Goal: Information Seeking & Learning: Find specific fact

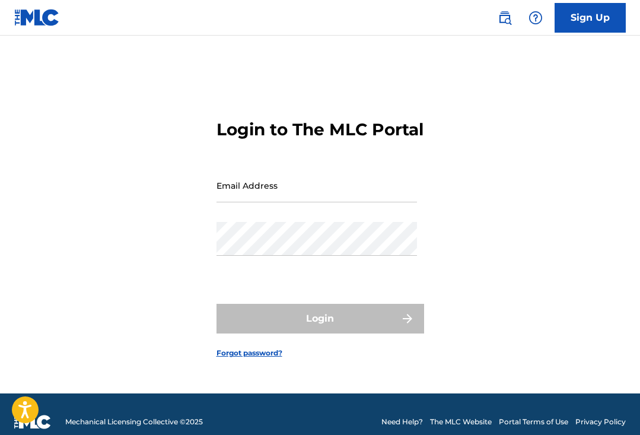
click at [304, 202] on input "Email Address" at bounding box center [317, 185] width 201 height 34
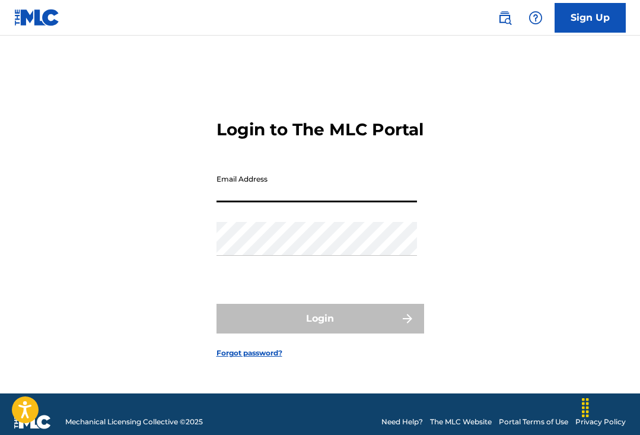
type input "[PERSON_NAME][EMAIL_ADDRESS][PERSON_NAME][DOMAIN_NAME]"
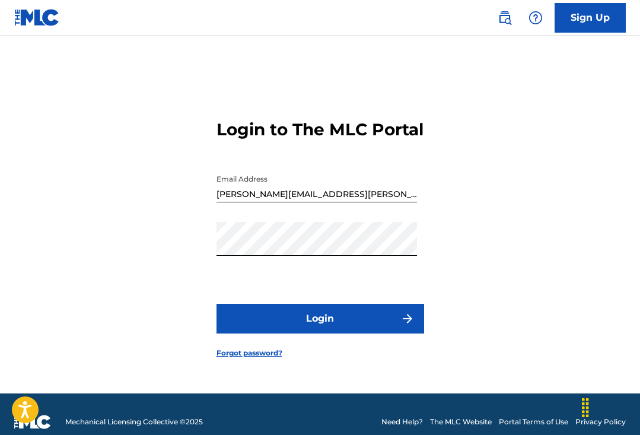
click at [336, 316] on button "Login" at bounding box center [321, 319] width 208 height 30
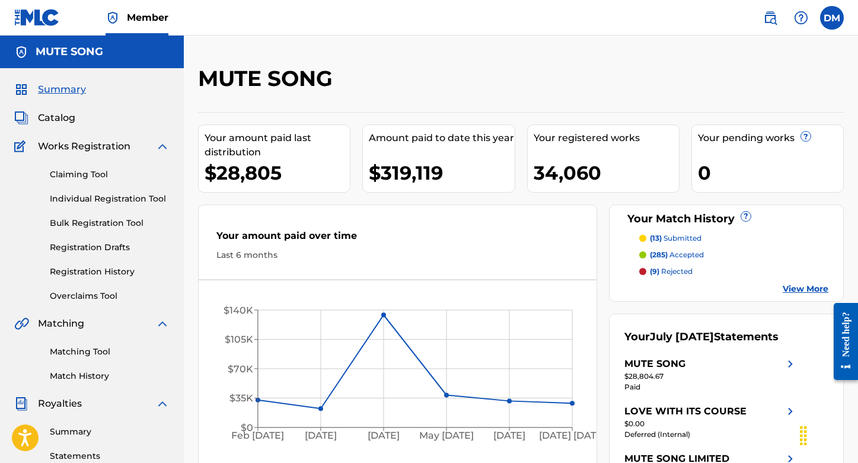
click at [82, 355] on link "Matching Tool" at bounding box center [110, 352] width 120 height 12
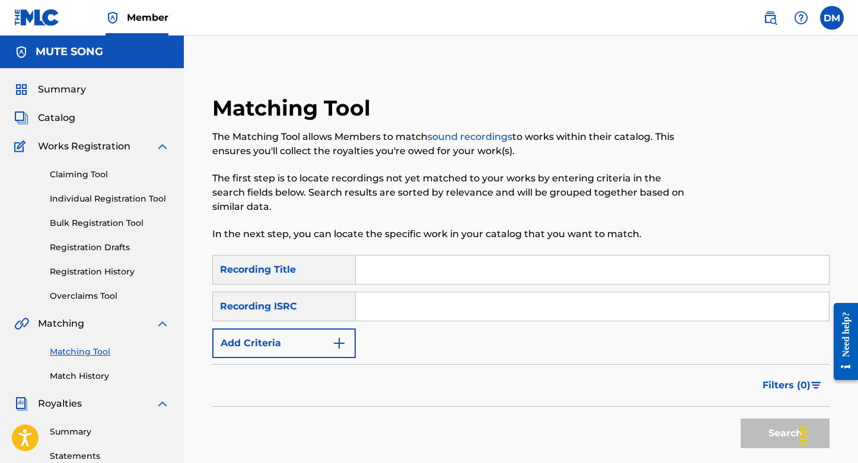
click at [412, 302] on input "Search Form" at bounding box center [592, 306] width 473 height 28
paste input "FR59R1610916"
type input "FR59R1610916"
click at [640, 430] on button "Search" at bounding box center [785, 434] width 89 height 30
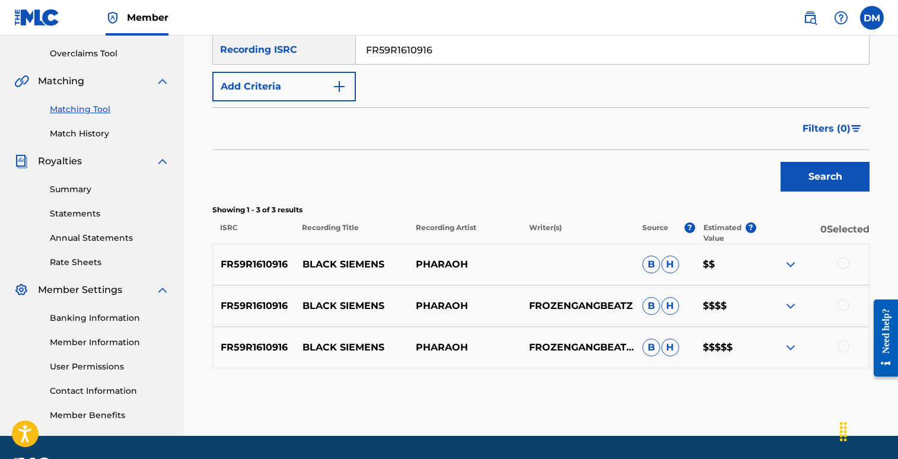
scroll to position [247, 0]
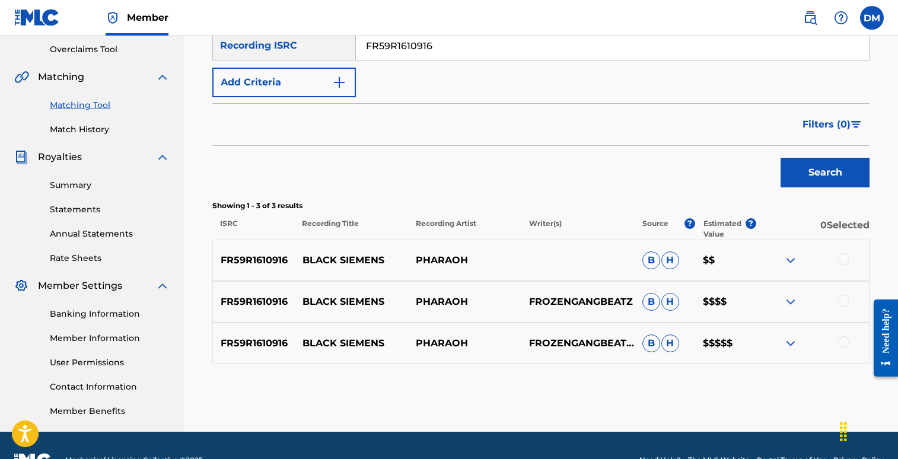
click at [640, 222] on p "Estimated Value" at bounding box center [725, 228] width 42 height 21
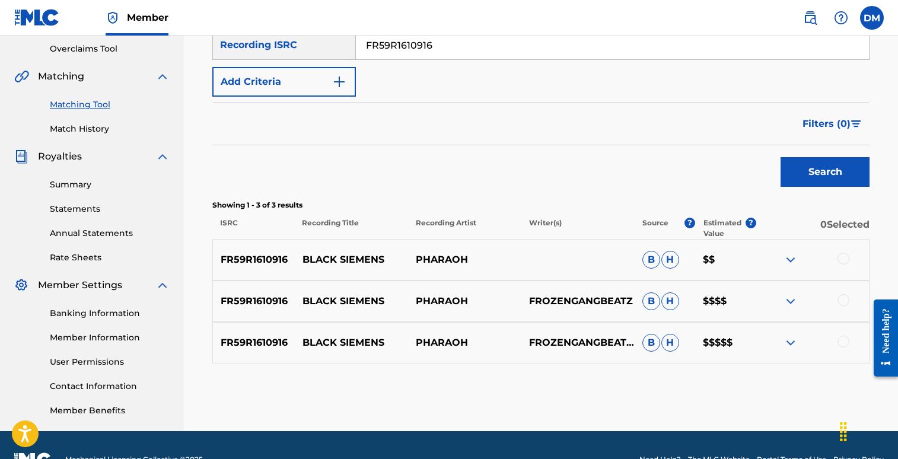
click at [640, 341] on img at bounding box center [791, 343] width 14 height 14
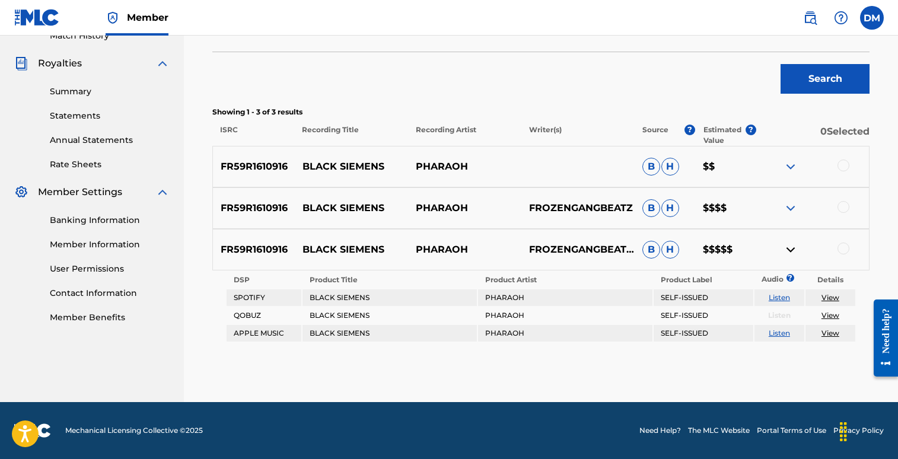
scroll to position [340, 0]
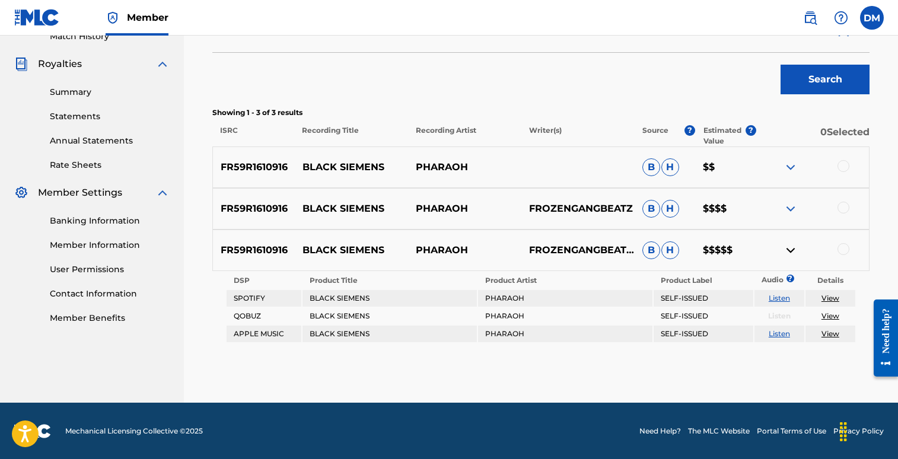
click at [640, 205] on img at bounding box center [791, 209] width 14 height 14
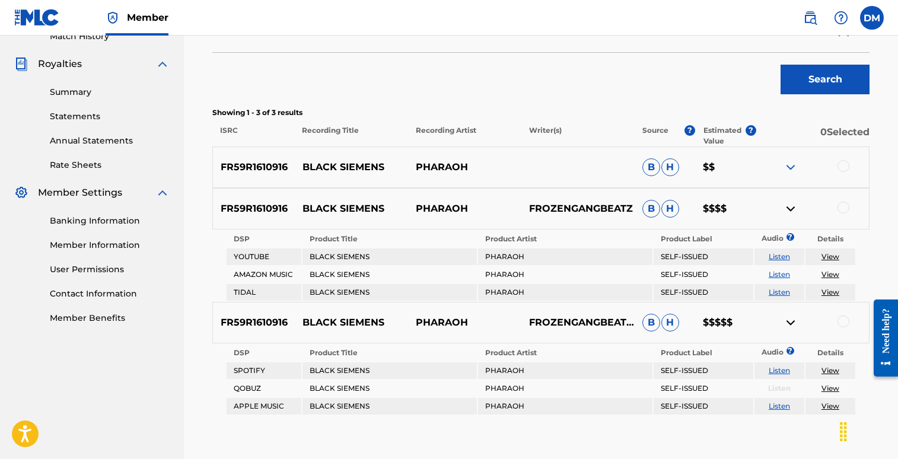
click at [640, 168] on img at bounding box center [791, 167] width 14 height 14
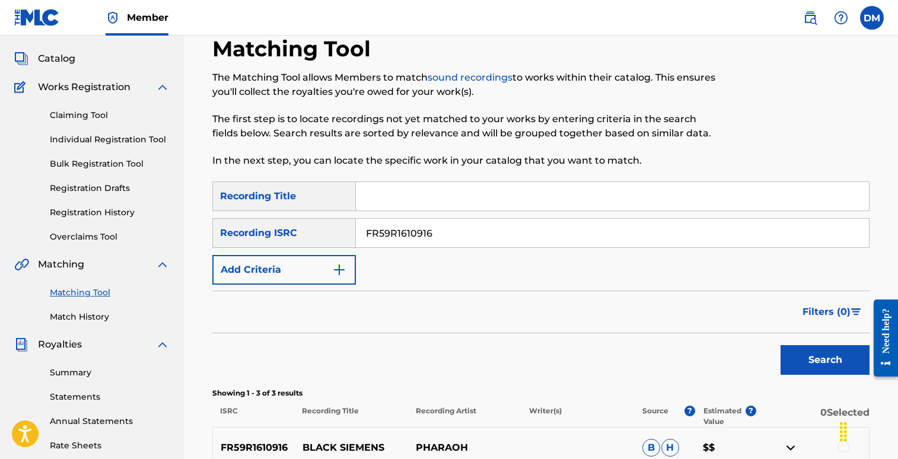
scroll to position [0, 0]
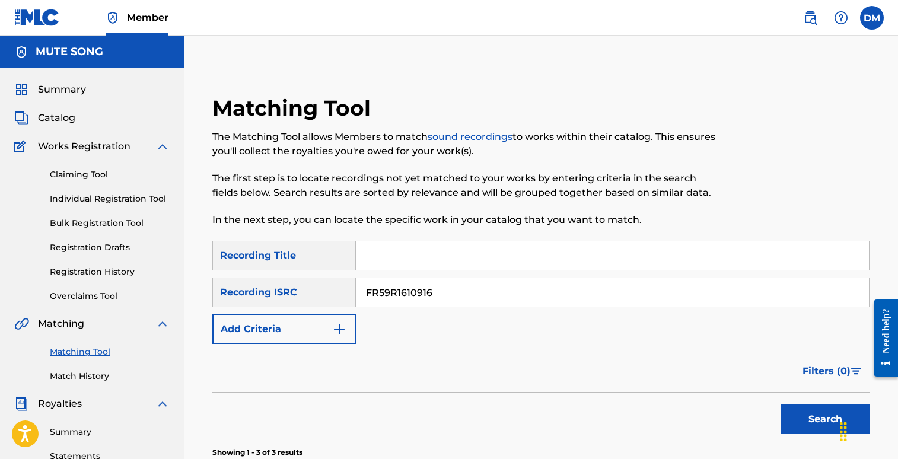
drag, startPoint x: 460, startPoint y: 291, endPoint x: 293, endPoint y: 287, distance: 167.4
click at [293, 287] on div "SearchWithCriteria318a5a14-f38c-45b1-962b-d2394c398d45 Recording ISRC FR59R1610…" at bounding box center [540, 293] width 657 height 30
click at [396, 260] on input "Search Form" at bounding box center [612, 255] width 513 height 28
type input "sweet unknown"
click at [380, 287] on input "Search Form" at bounding box center [612, 292] width 513 height 28
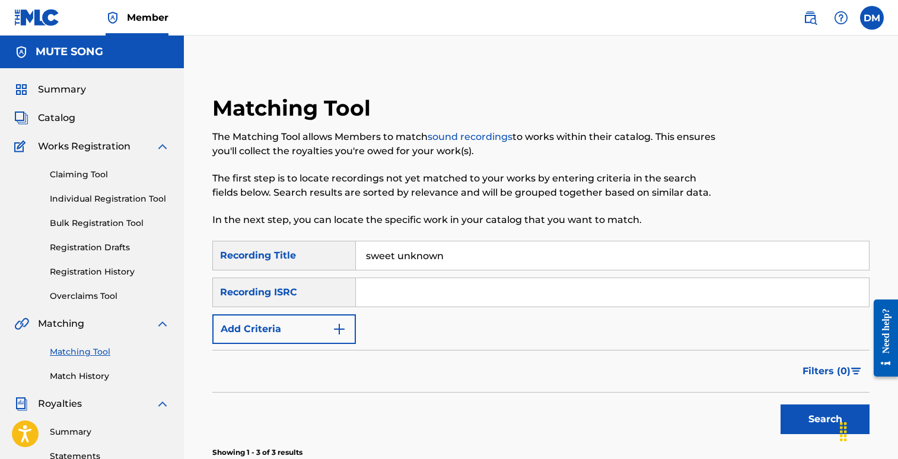
click at [287, 294] on div "Recording ISRC" at bounding box center [284, 293] width 144 height 30
click at [263, 324] on button "Add Criteria" at bounding box center [284, 329] width 144 height 30
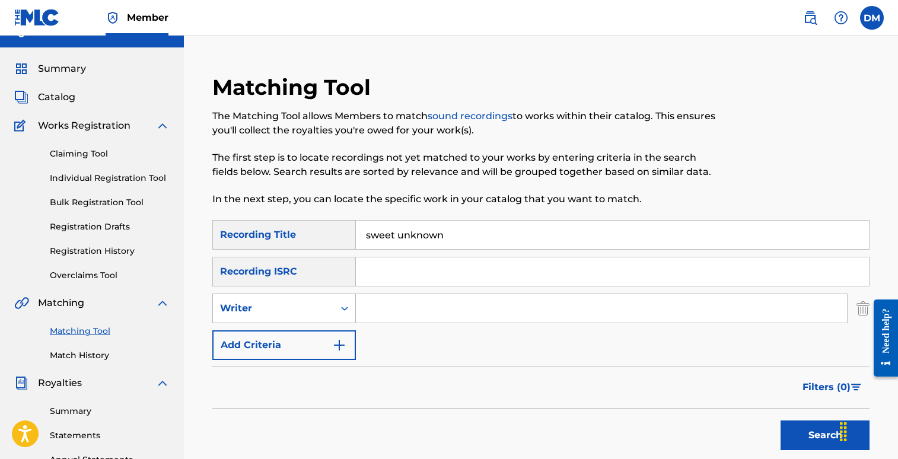
scroll to position [28, 0]
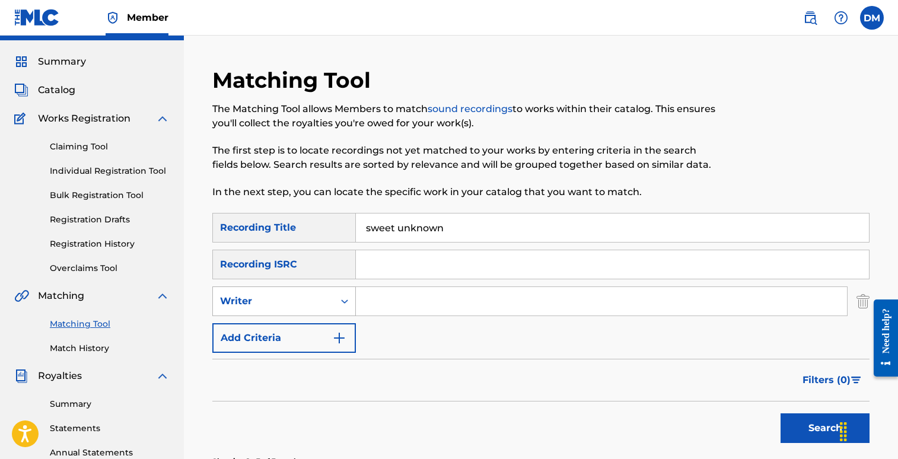
click at [269, 301] on div "Writer" at bounding box center [273, 301] width 107 height 14
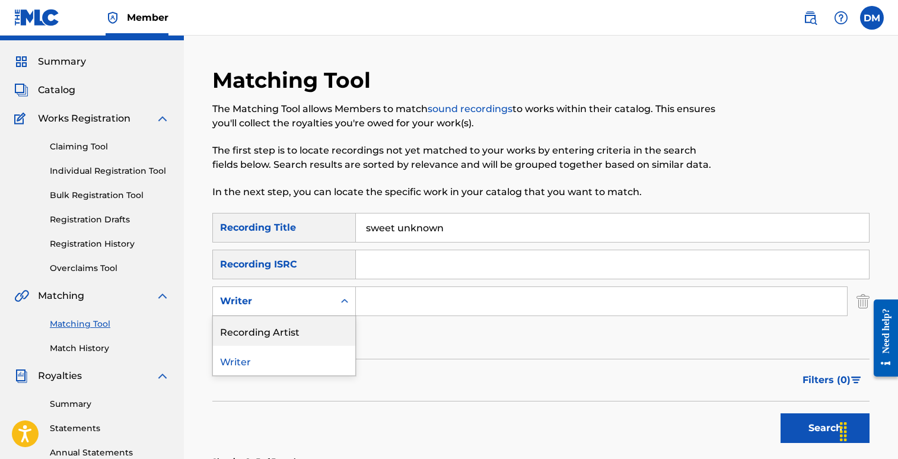
click at [270, 330] on div "Recording Artist" at bounding box center [284, 331] width 142 height 30
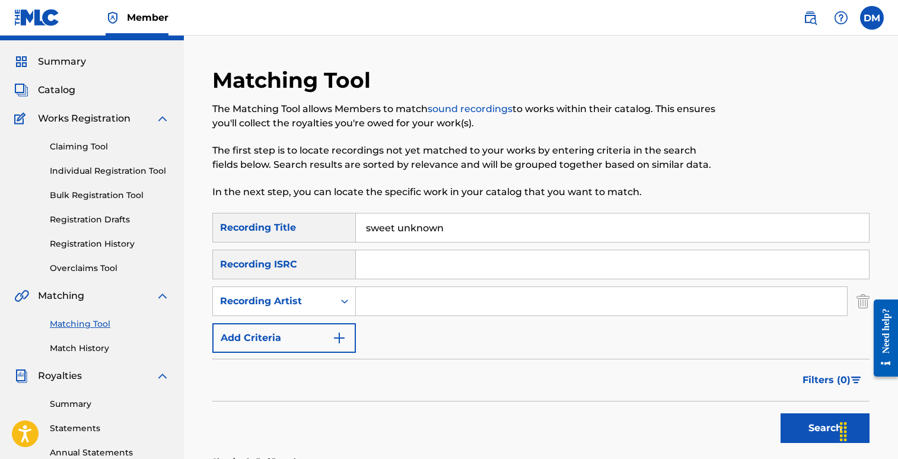
click at [389, 294] on input "Search Form" at bounding box center [601, 301] width 491 height 28
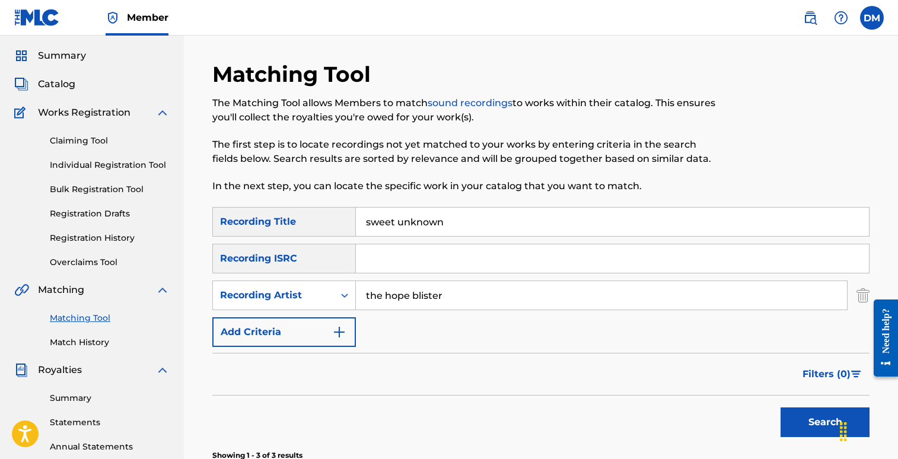
type input "the hope blister"
click at [640, 420] on button "Search" at bounding box center [825, 423] width 89 height 30
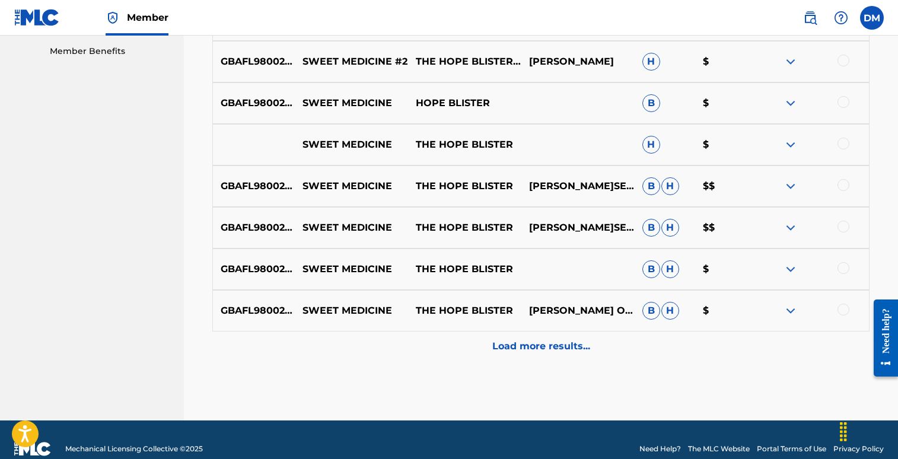
scroll to position [625, 0]
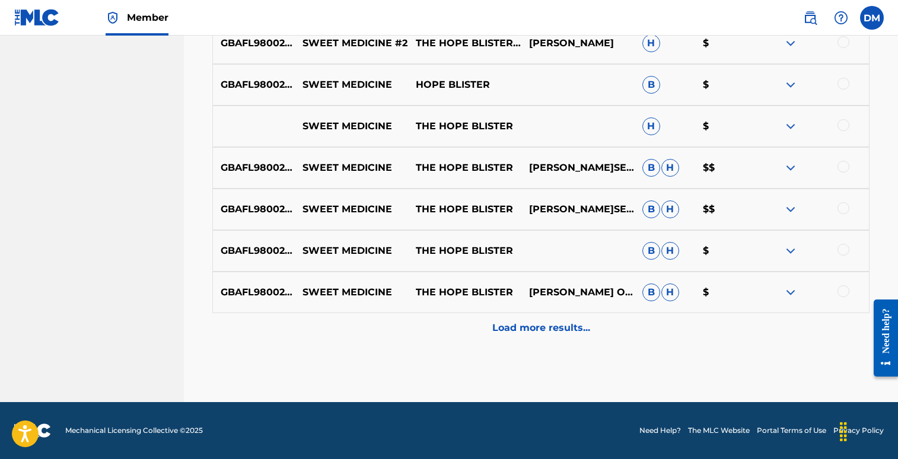
click at [535, 333] on p "Load more results..." at bounding box center [541, 328] width 98 height 14
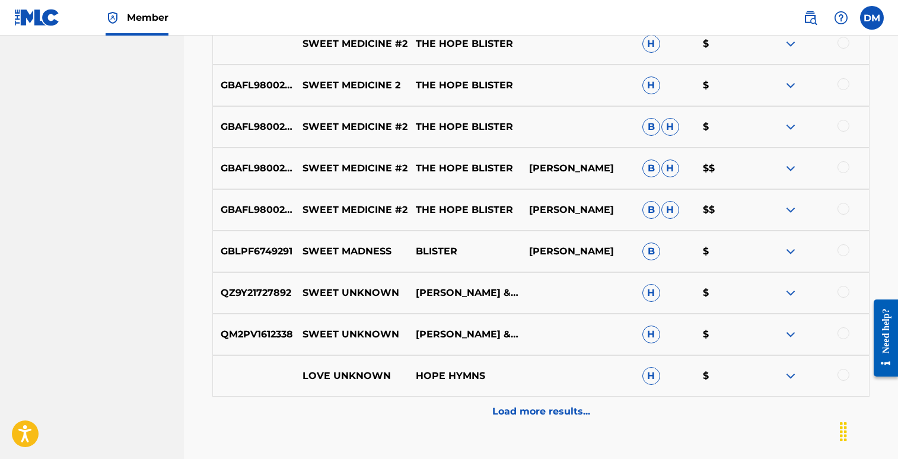
scroll to position [958, 0]
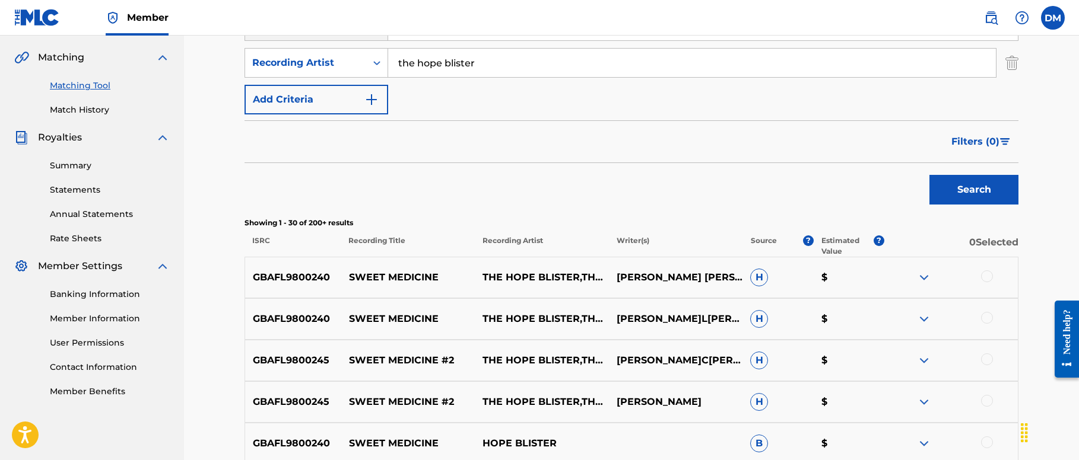
scroll to position [0, 0]
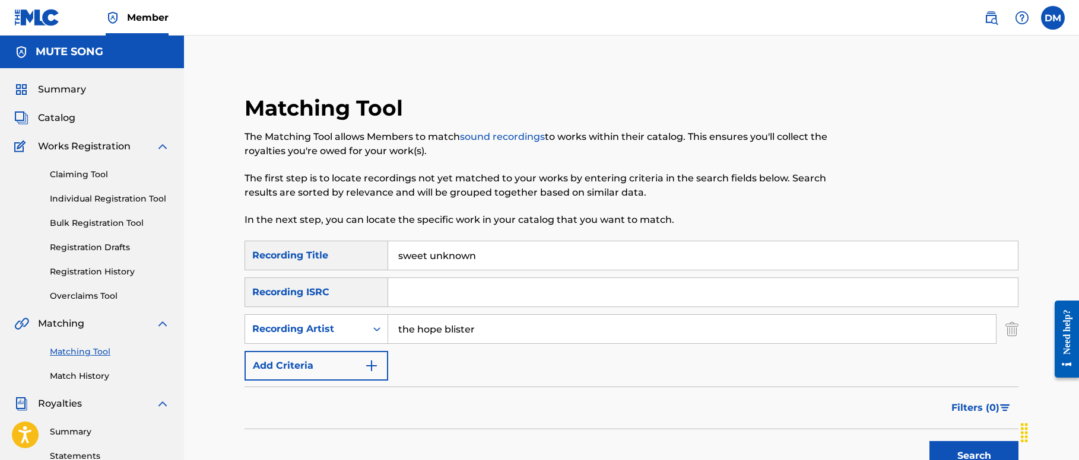
click at [505, 260] on input "sweet unknown" at bounding box center [702, 255] width 629 height 28
type input "sweet unknown"
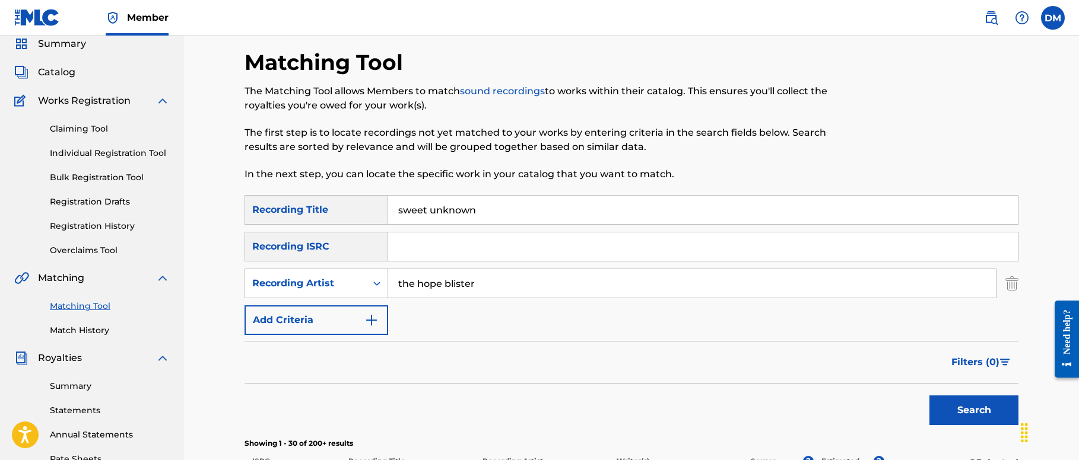
scroll to position [44, 0]
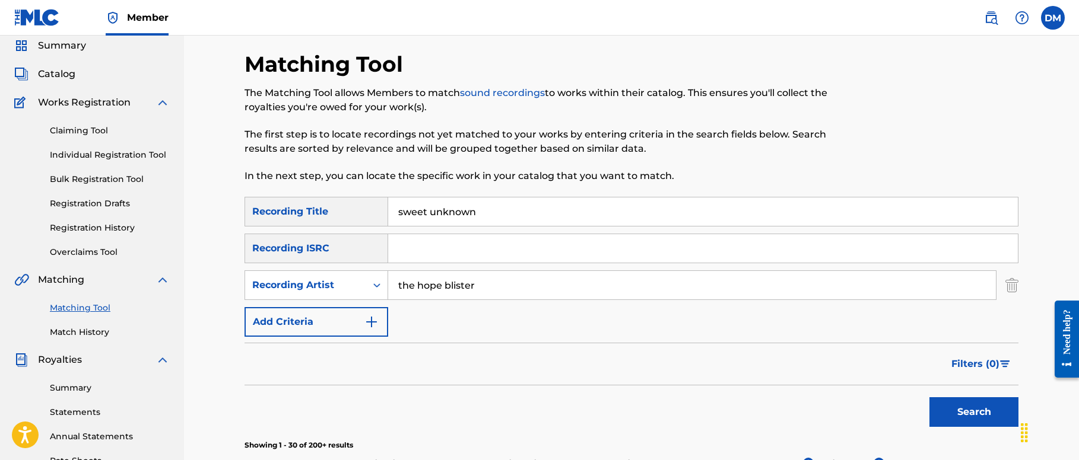
click at [640, 405] on button "Search" at bounding box center [973, 413] width 89 height 30
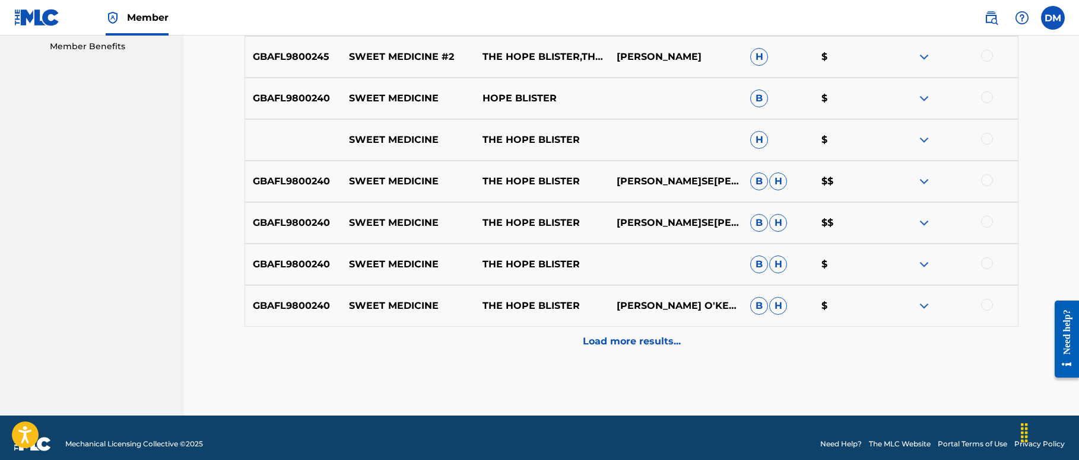
scroll to position [624, 0]
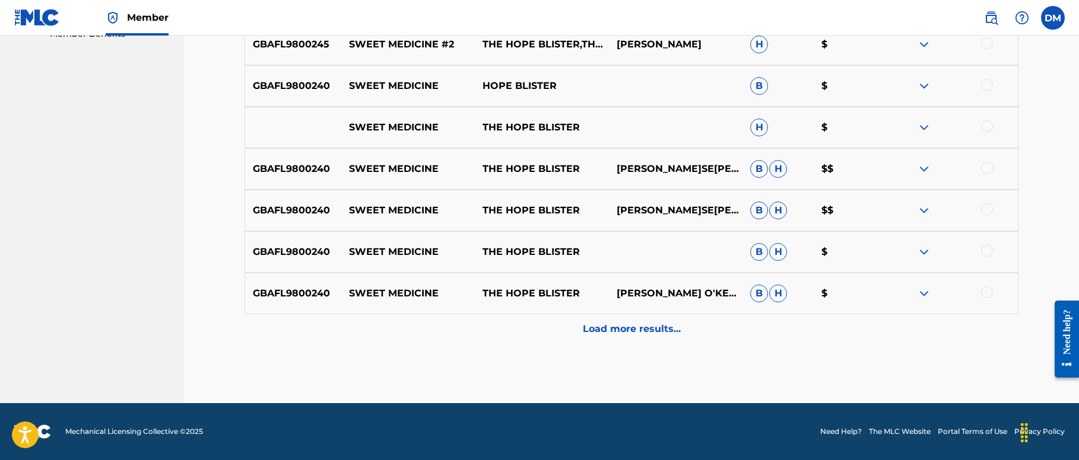
click at [612, 332] on p "Load more results..." at bounding box center [632, 329] width 98 height 14
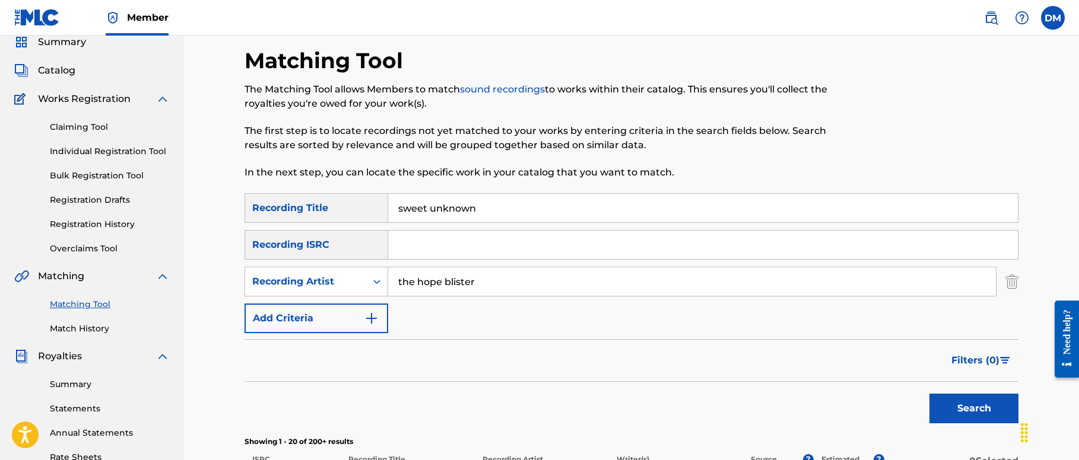
scroll to position [0, 0]
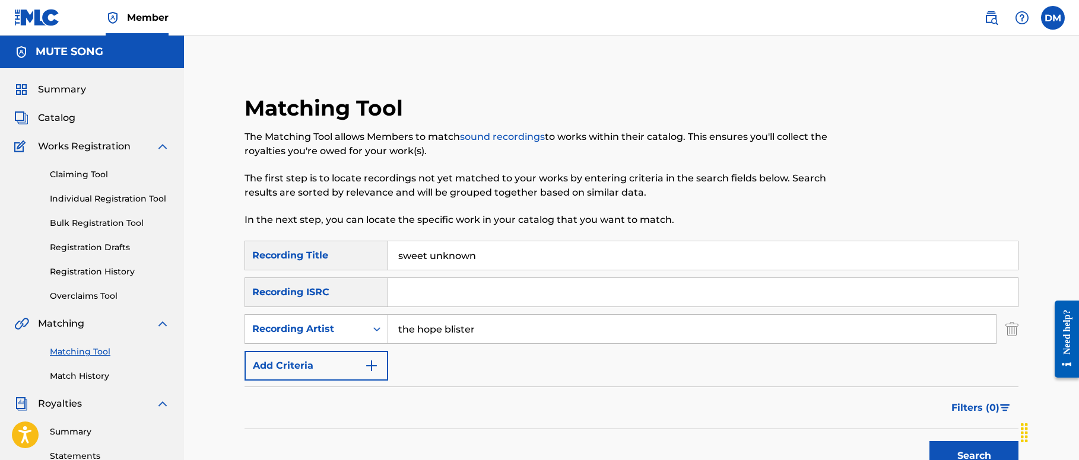
drag, startPoint x: 441, startPoint y: 252, endPoint x: 386, endPoint y: 254, distance: 54.6
click at [387, 254] on div "SearchWithCriteria908eb4a6-2a7f-4d10-beb6-0102c208cfa2 Recording Title sweet un…" at bounding box center [631, 256] width 774 height 30
click at [527, 252] on input "sweet unknown" at bounding box center [702, 254] width 629 height 28
drag, startPoint x: 526, startPoint y: 256, endPoint x: 387, endPoint y: 249, distance: 139.0
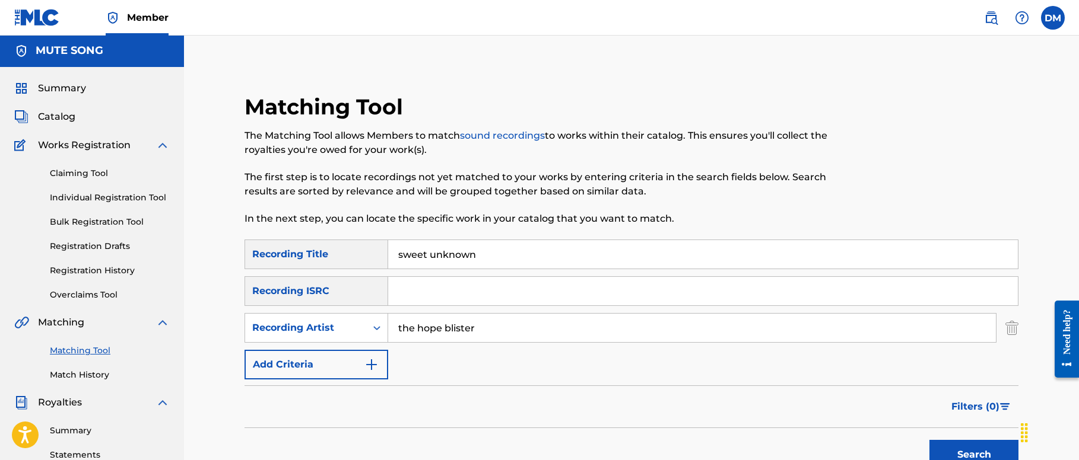
click at [387, 249] on div "SearchWithCriteria908eb4a6-2a7f-4d10-beb6-0102c208cfa2 Recording Title sweet un…" at bounding box center [631, 255] width 774 height 30
click at [640, 434] on button "Search" at bounding box center [973, 455] width 89 height 30
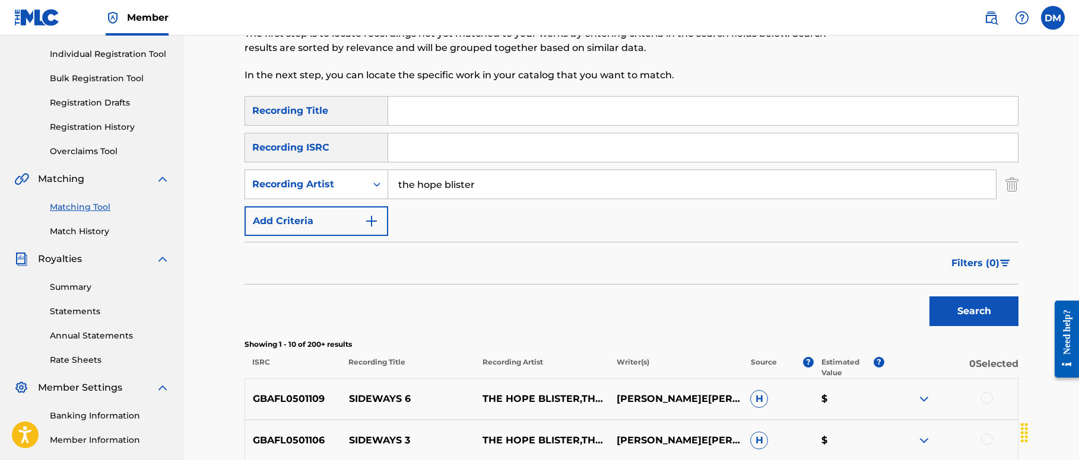
scroll to position [144, 0]
click at [640, 261] on span "Filters ( 0 )" at bounding box center [975, 264] width 48 height 14
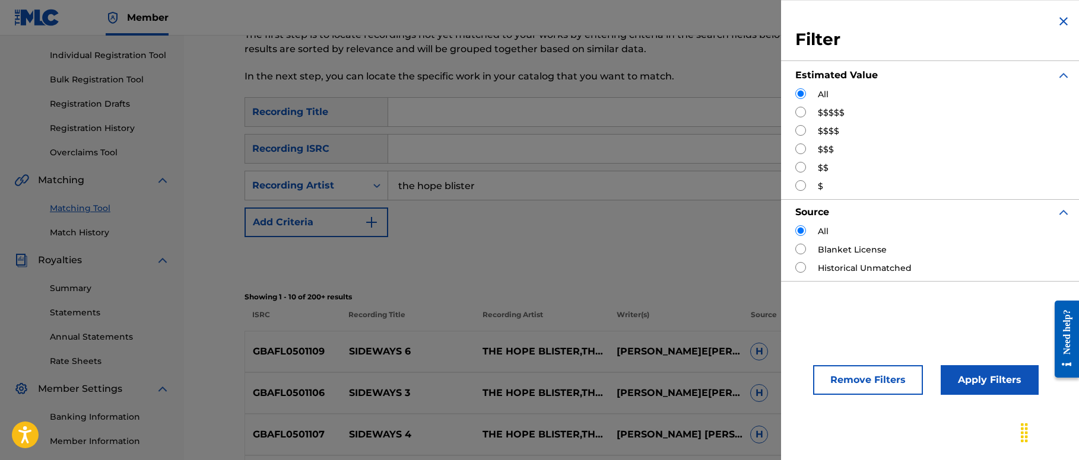
click at [640, 112] on div "$$$$$" at bounding box center [932, 113] width 275 height 12
click at [640, 113] on input "Search Form" at bounding box center [800, 112] width 11 height 11
radio input "true"
click at [640, 379] on button "Apply Filters" at bounding box center [989, 380] width 98 height 30
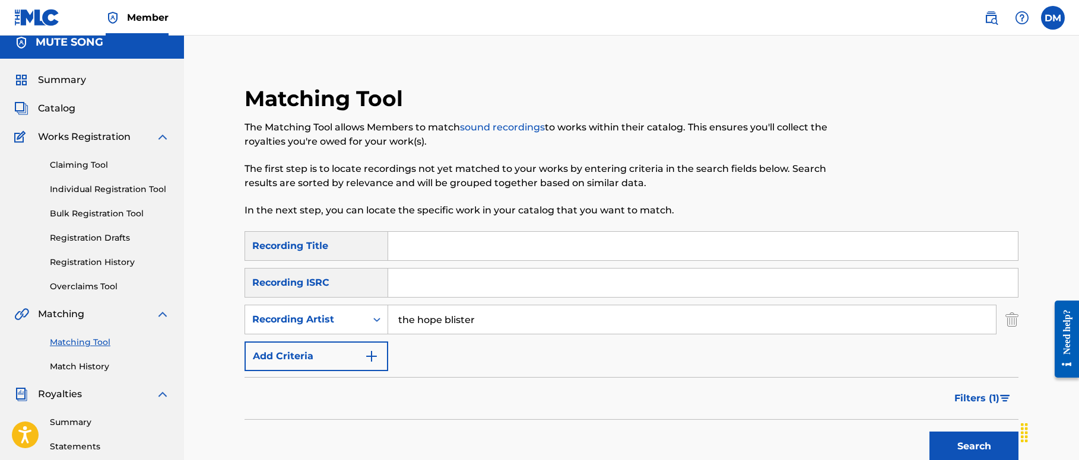
scroll to position [0, 0]
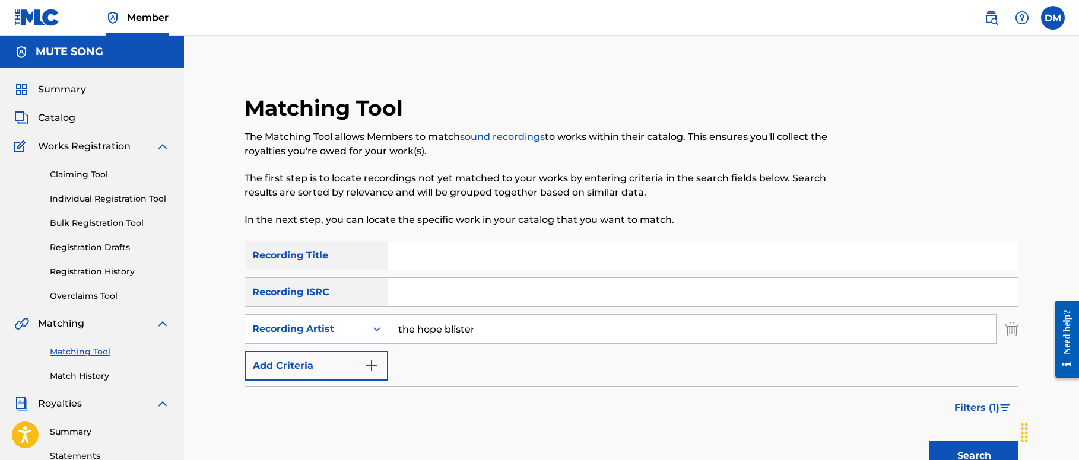
click at [640, 408] on span "Filters ( 1 )" at bounding box center [976, 408] width 45 height 14
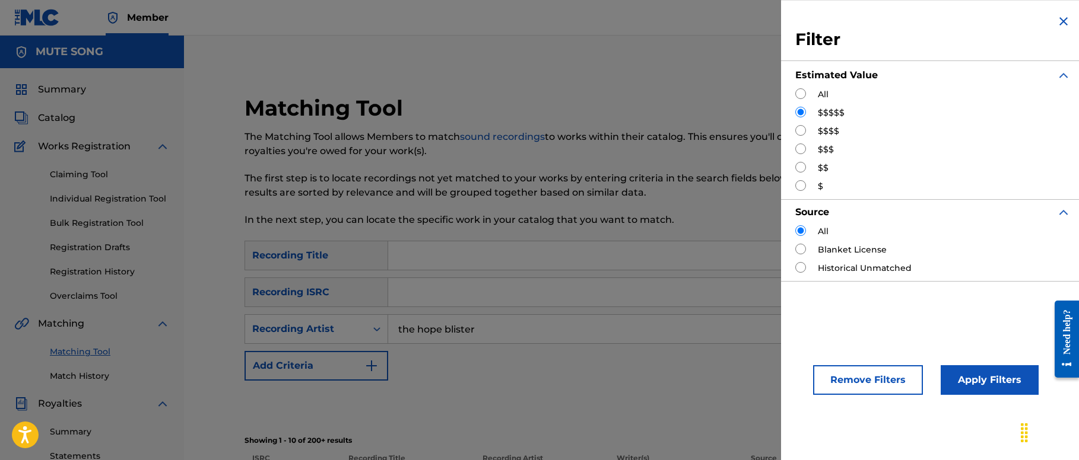
click at [640, 131] on input "Search Form" at bounding box center [800, 130] width 11 height 11
radio input "true"
click at [640, 375] on button "Apply Filters" at bounding box center [989, 380] width 98 height 30
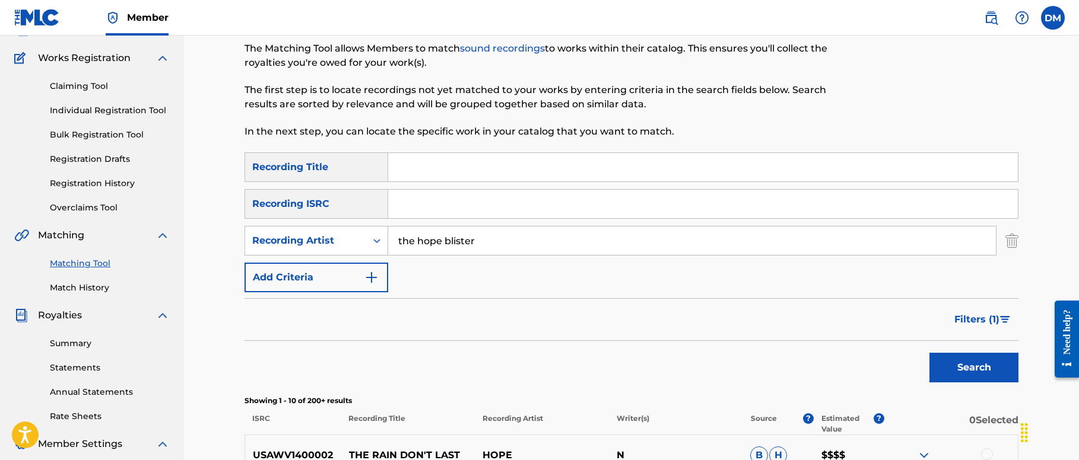
scroll to position [91, 0]
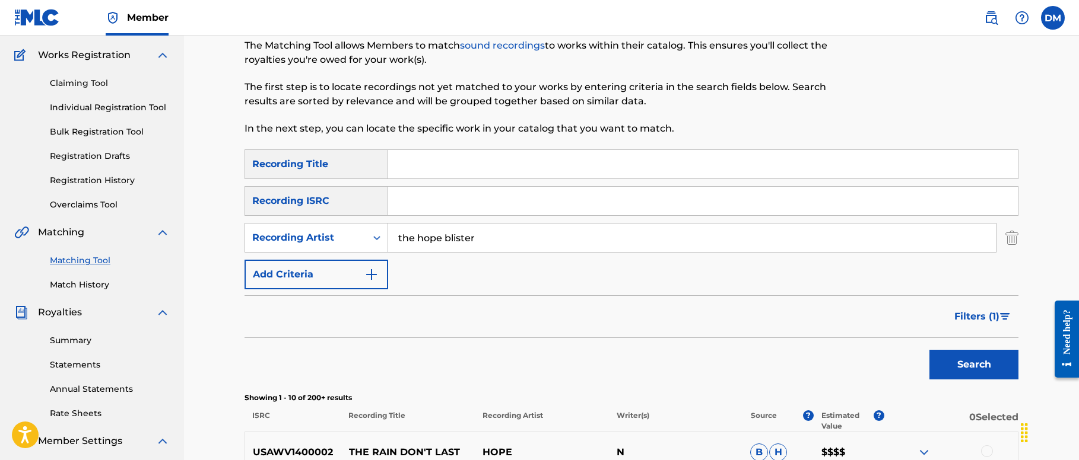
click at [640, 313] on span "Filters ( 1 )" at bounding box center [976, 317] width 45 height 14
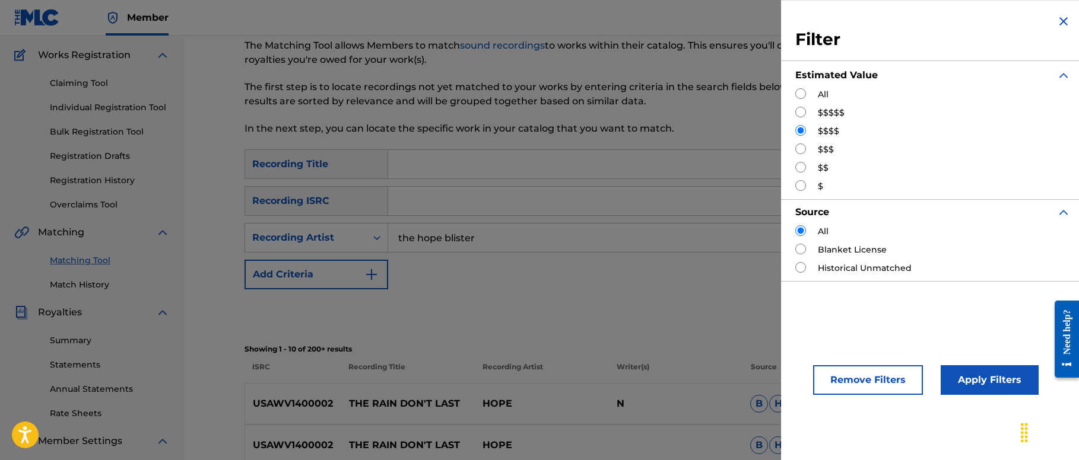
click at [640, 148] on input "Search Form" at bounding box center [800, 149] width 11 height 11
radio input "true"
click at [640, 376] on button "Apply Filters" at bounding box center [989, 380] width 98 height 30
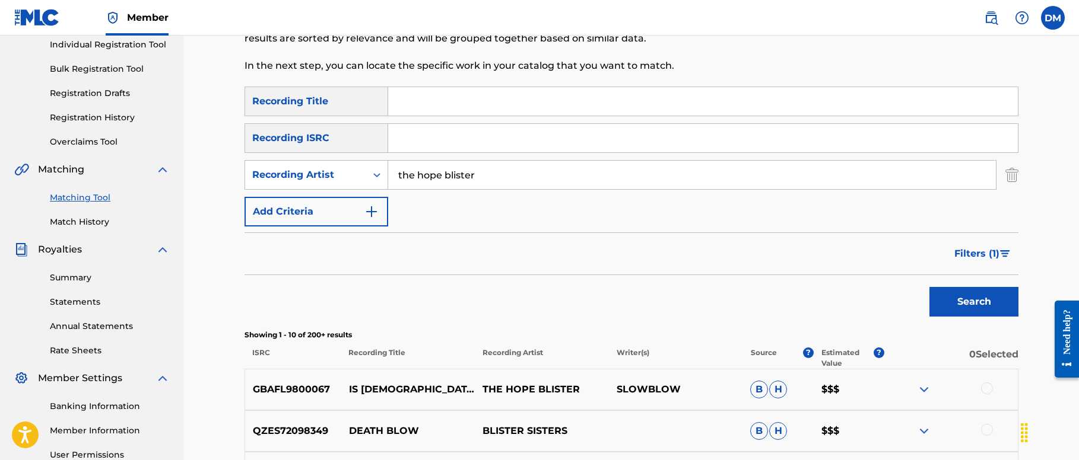
scroll to position [120, 0]
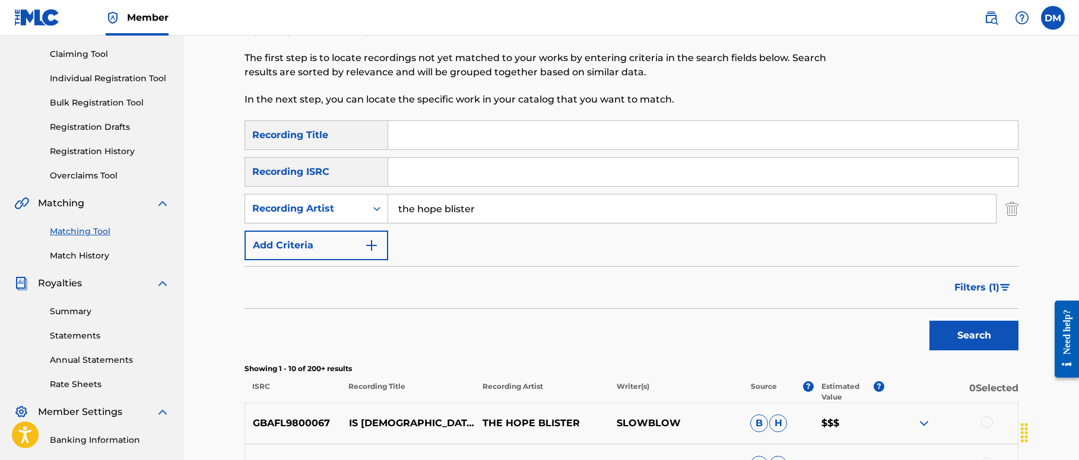
click at [640, 283] on span "Filters ( 1 )" at bounding box center [976, 288] width 45 height 14
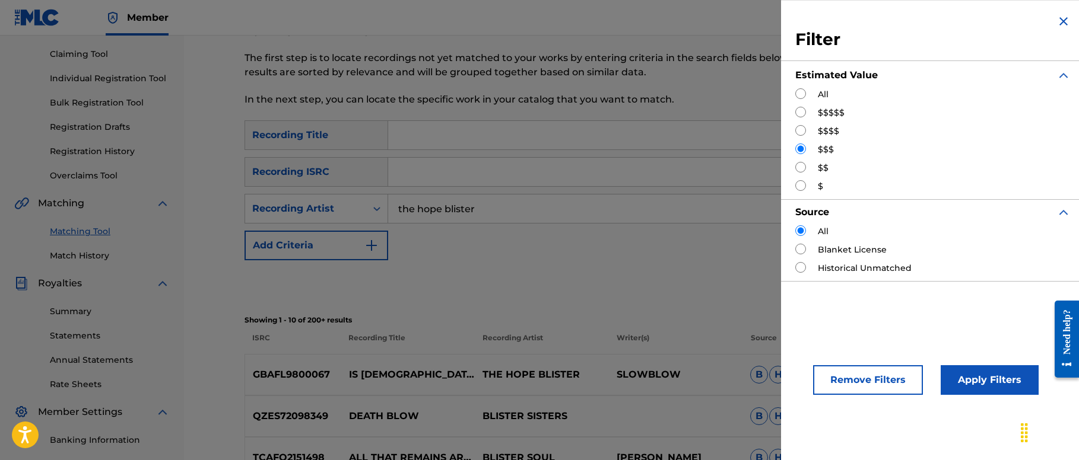
click at [640, 167] on input "Search Form" at bounding box center [800, 167] width 11 height 11
radio input "true"
click at [640, 373] on button "Apply Filters" at bounding box center [989, 380] width 98 height 30
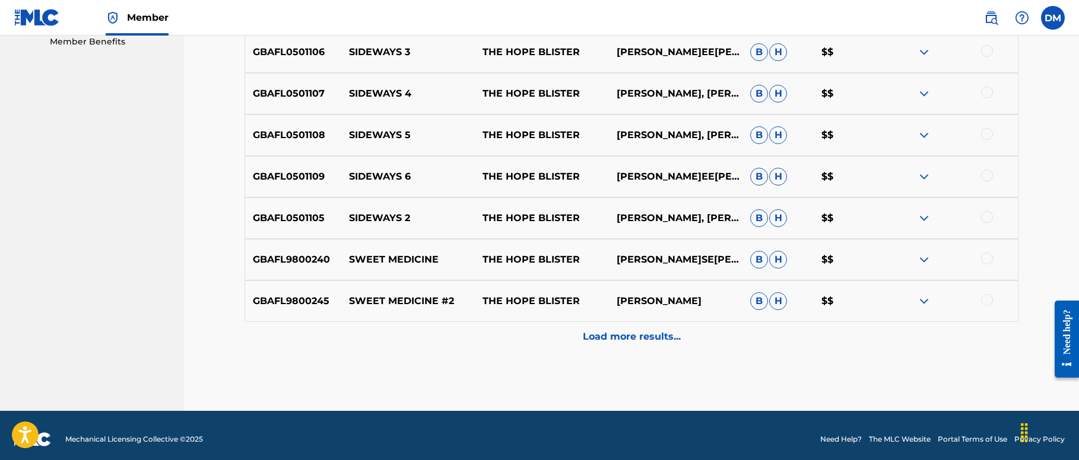
scroll to position [618, 0]
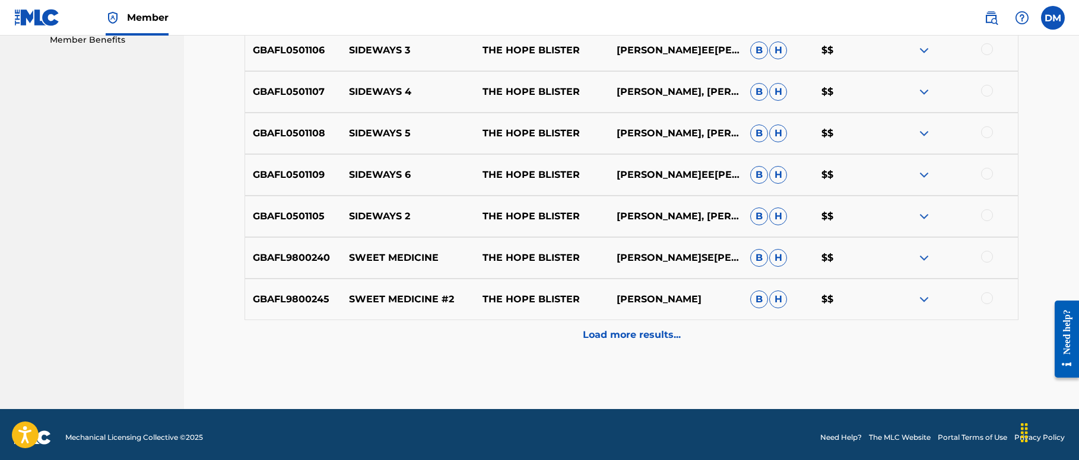
click at [618, 339] on p "Load more results..." at bounding box center [632, 335] width 98 height 14
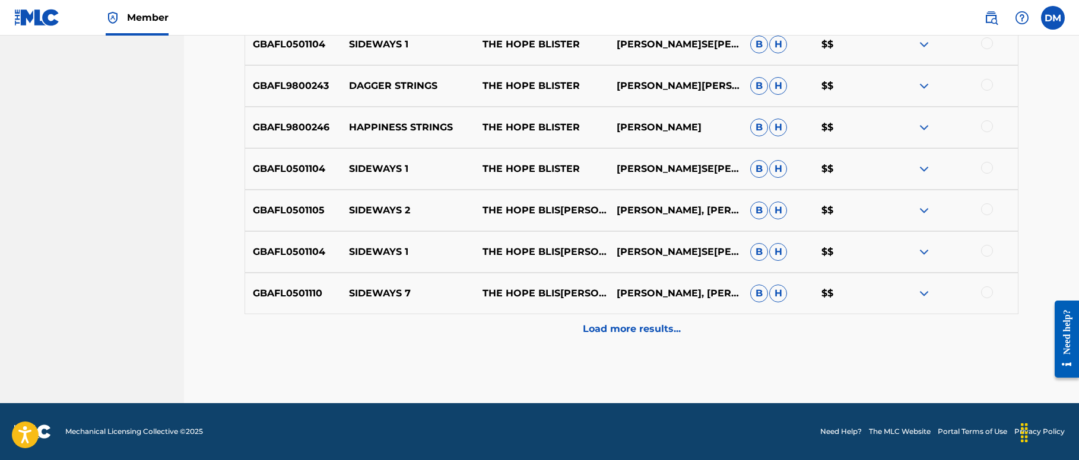
scroll to position [1039, 0]
click at [627, 332] on p "Load more results..." at bounding box center [632, 330] width 98 height 14
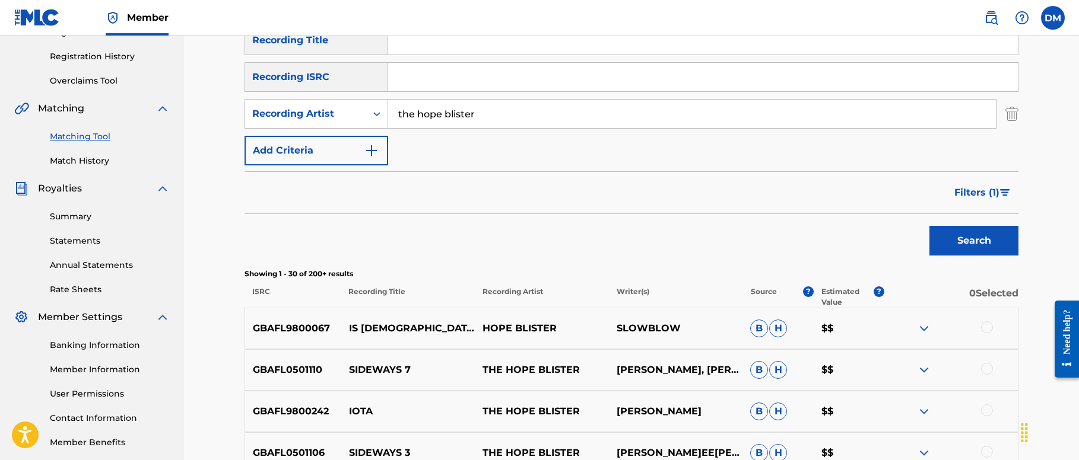
scroll to position [209, 0]
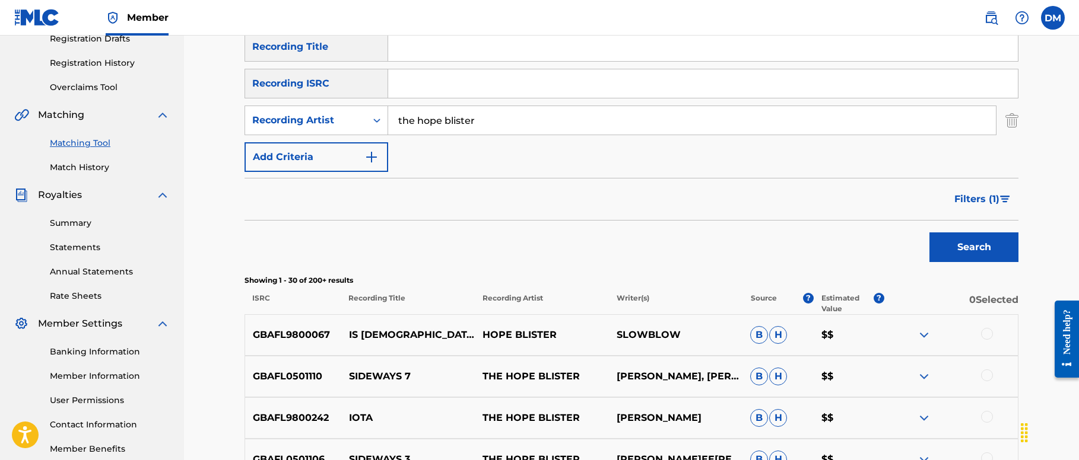
click at [640, 201] on span "Filters ( 1 )" at bounding box center [976, 199] width 45 height 14
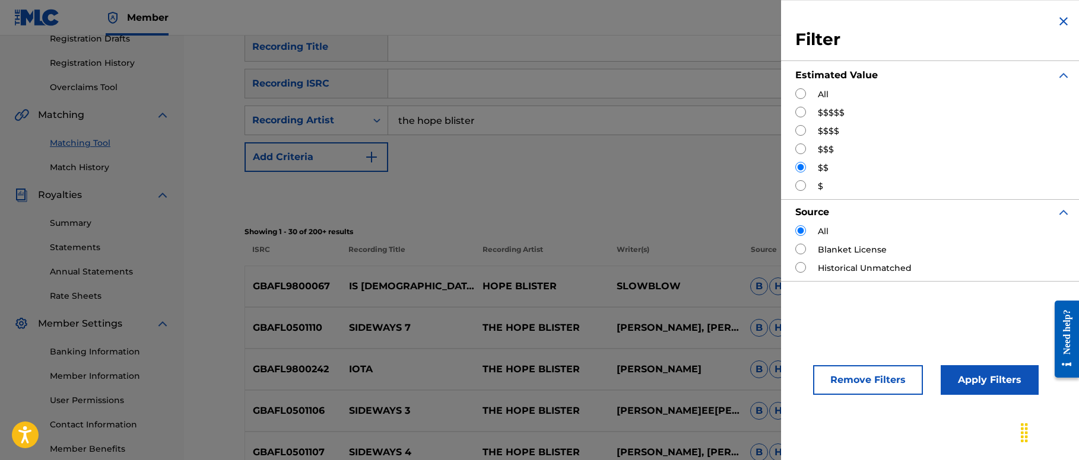
click at [640, 205] on div "Search" at bounding box center [631, 195] width 774 height 47
click at [640, 18] on img "Search Form" at bounding box center [1063, 21] width 14 height 14
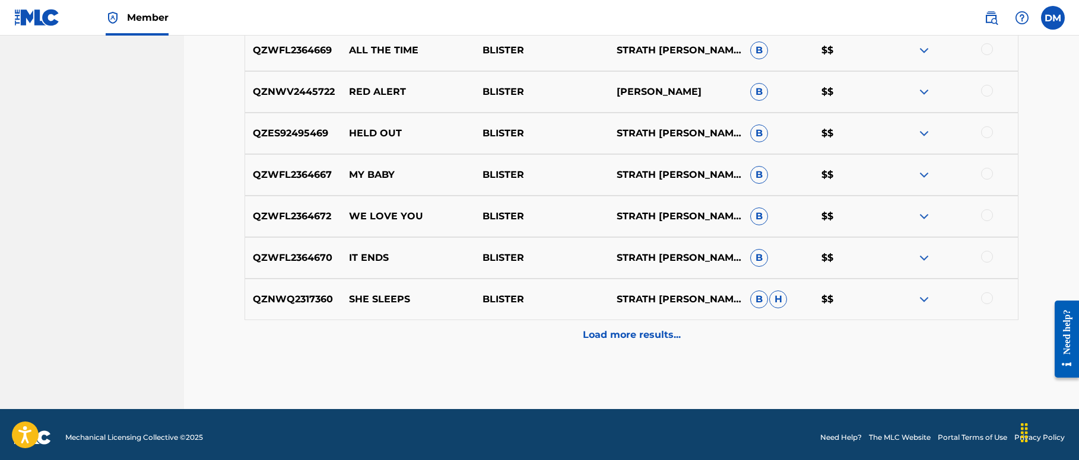
scroll to position [1455, 0]
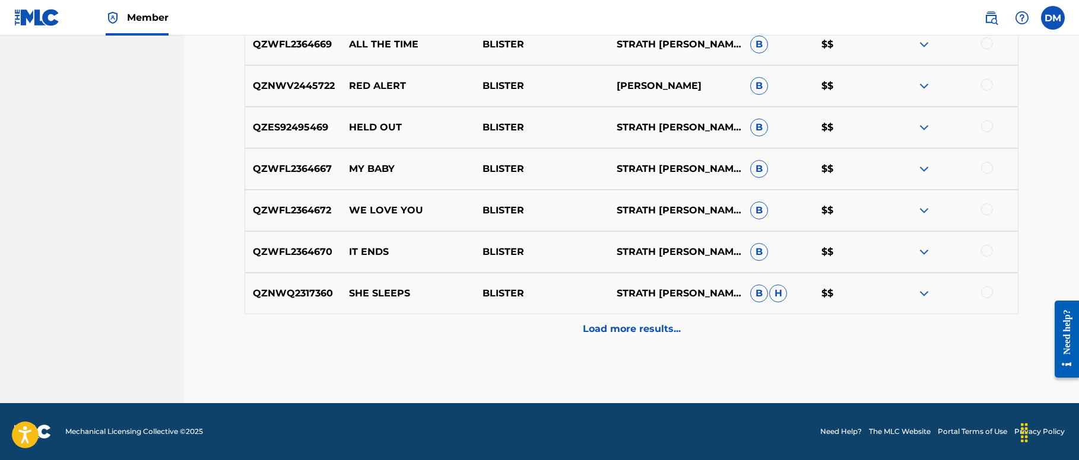
click at [628, 330] on p "Load more results..." at bounding box center [632, 329] width 98 height 14
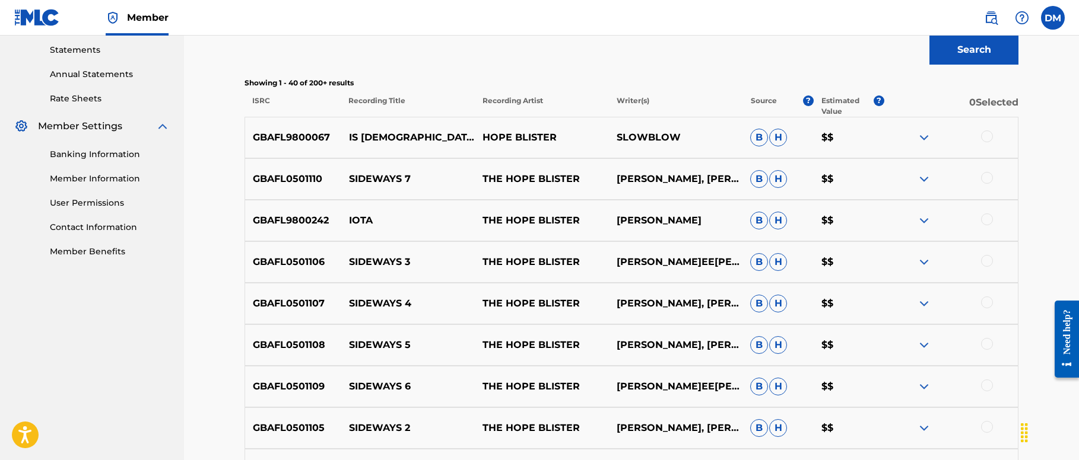
scroll to position [0, 0]
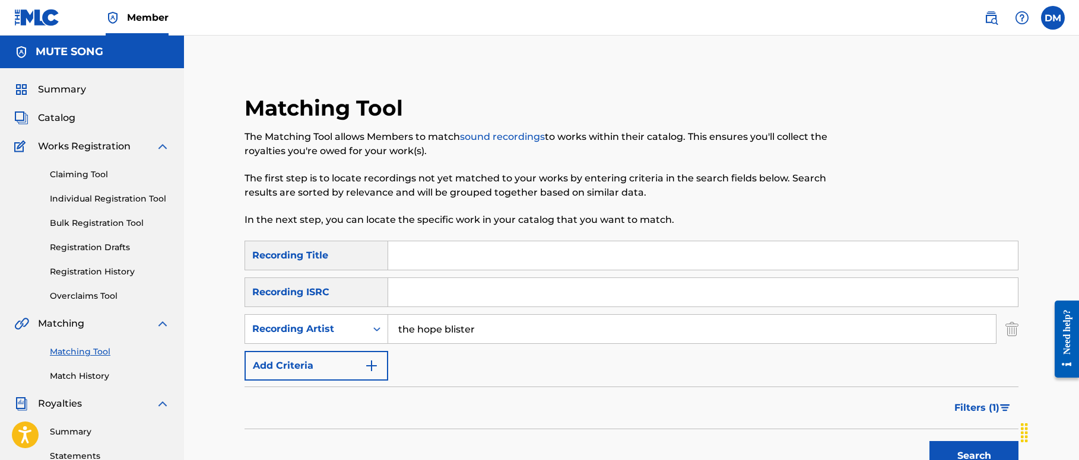
click at [468, 260] on input "Search Form" at bounding box center [702, 255] width 629 height 28
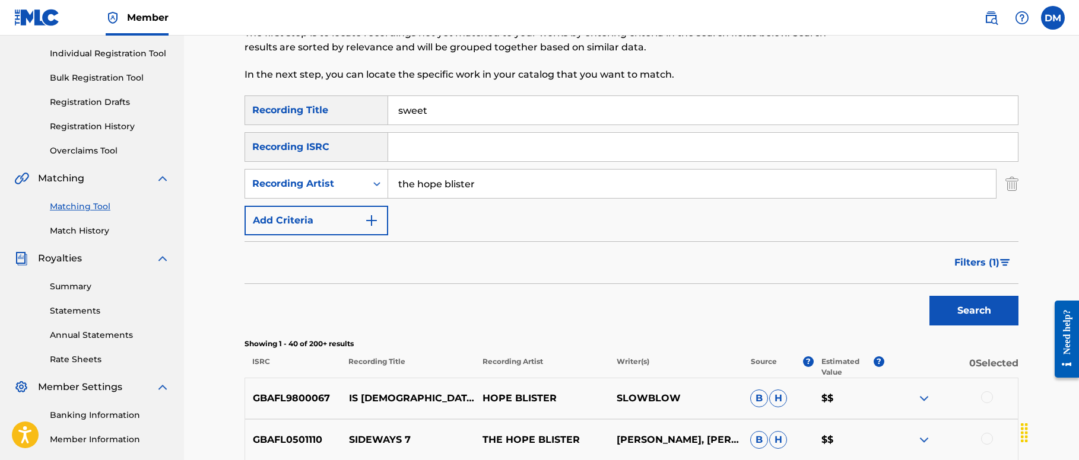
scroll to position [147, 0]
click at [640, 314] on button "Search" at bounding box center [973, 310] width 89 height 30
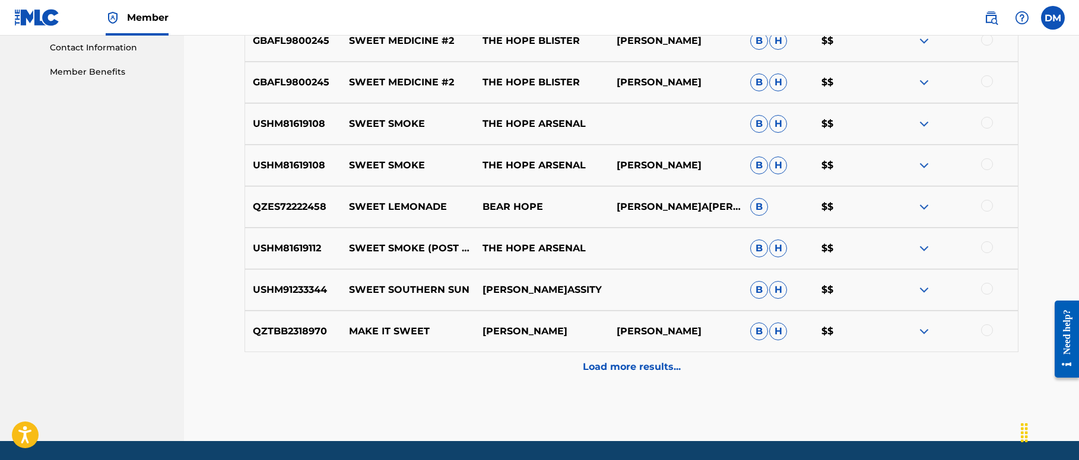
scroll to position [589, 0]
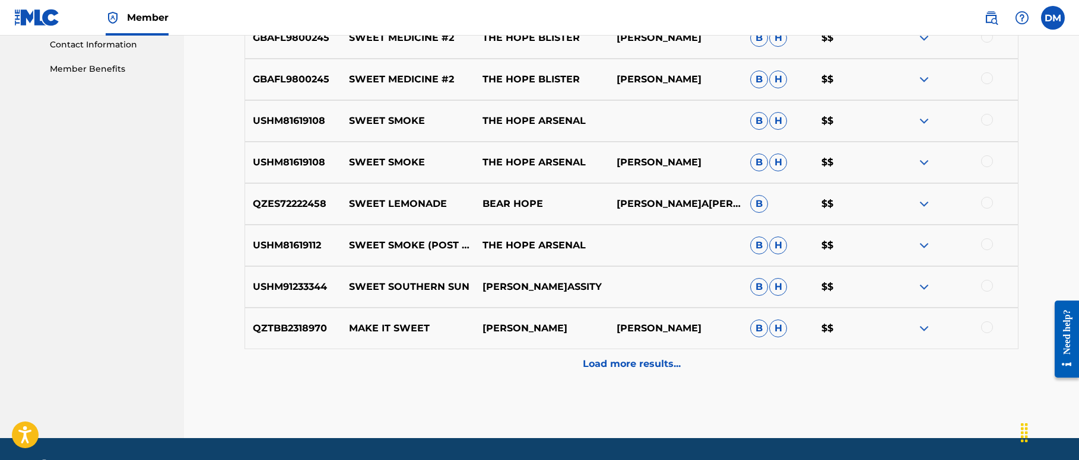
click at [640, 366] on p "Load more results..." at bounding box center [632, 364] width 98 height 14
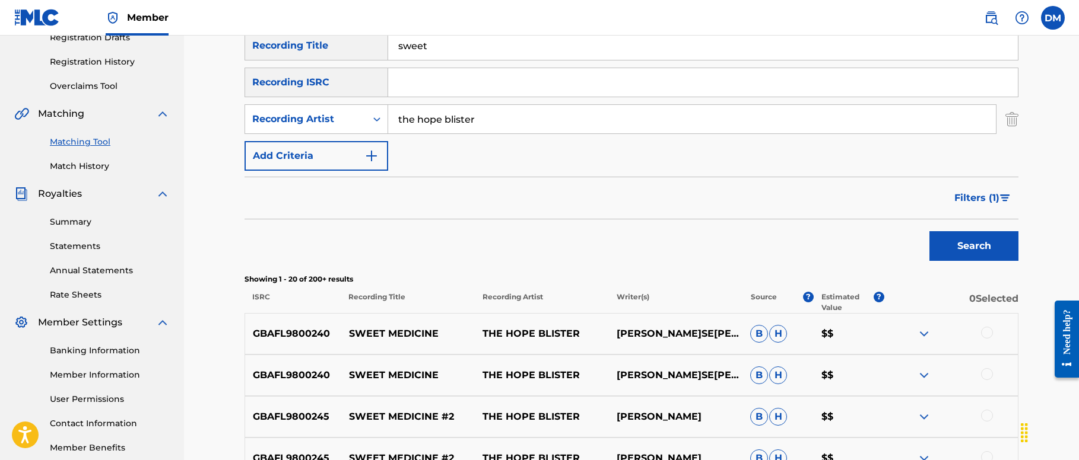
scroll to position [0, 0]
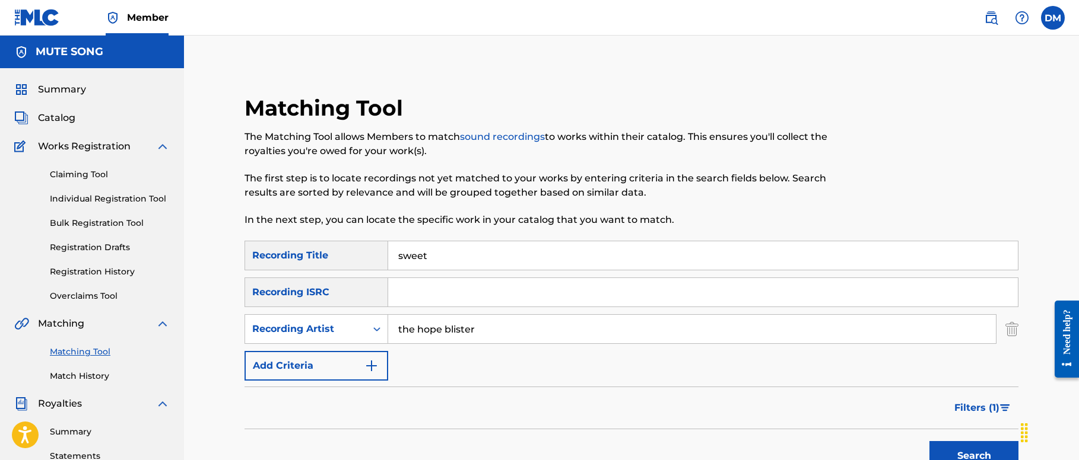
drag, startPoint x: 498, startPoint y: 260, endPoint x: 490, endPoint y: 259, distance: 7.7
click at [490, 259] on input "sweet" at bounding box center [702, 255] width 629 height 28
type input "sweet unknown"
drag, startPoint x: 494, startPoint y: 328, endPoint x: 357, endPoint y: 316, distance: 137.6
click at [357, 316] on div "SearchWithCriteria00a9a6bf-d412-4918-a05a-718053a383ad Recording Artist the hop…" at bounding box center [631, 329] width 774 height 30
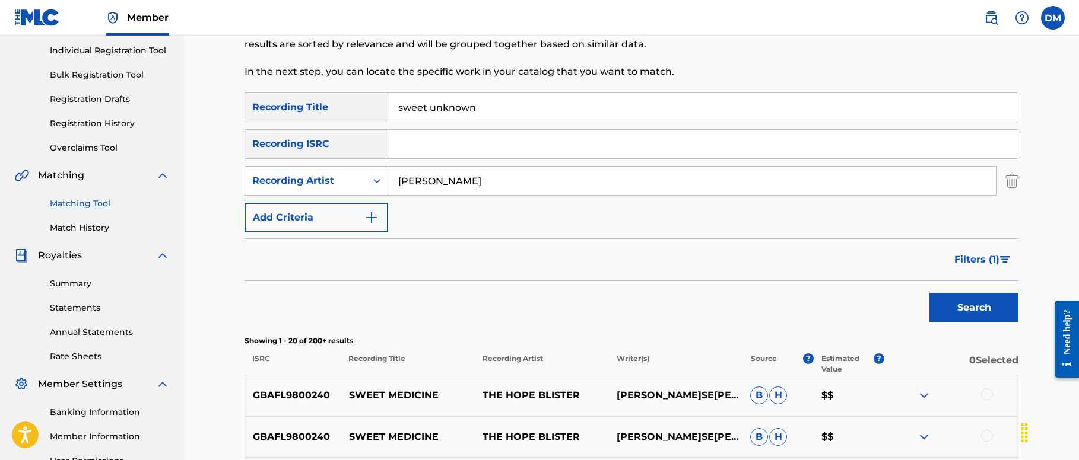
scroll to position [154, 0]
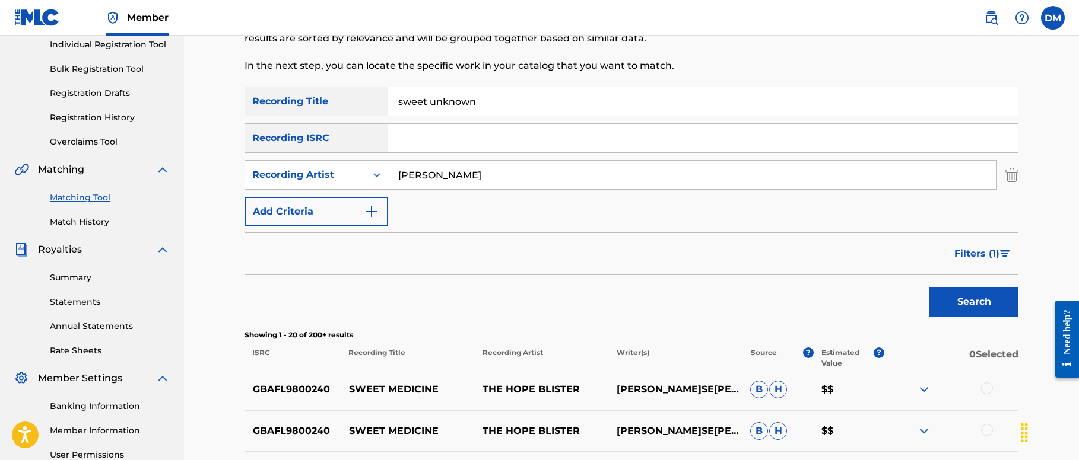
drag, startPoint x: 1001, startPoint y: 304, endPoint x: 993, endPoint y: 304, distance: 8.9
click at [640, 304] on button "Search" at bounding box center [973, 302] width 89 height 30
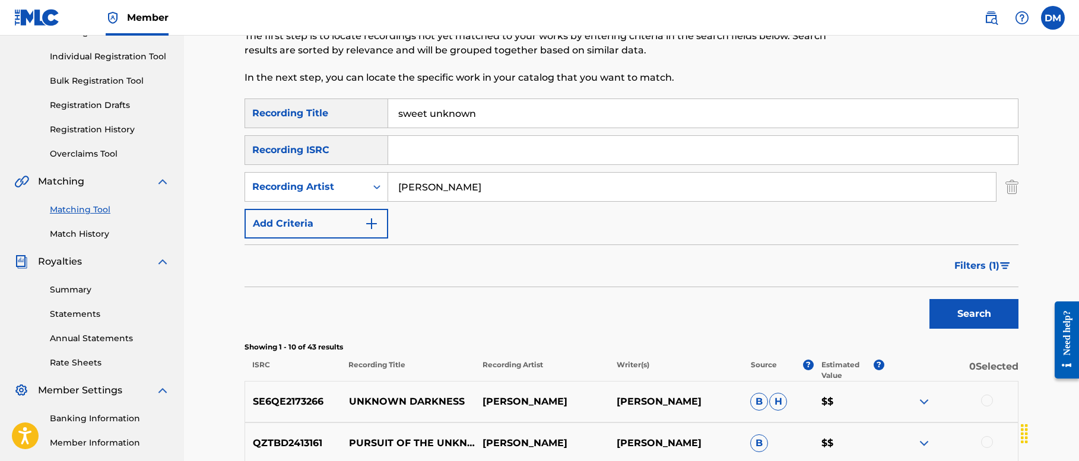
scroll to position [133, 0]
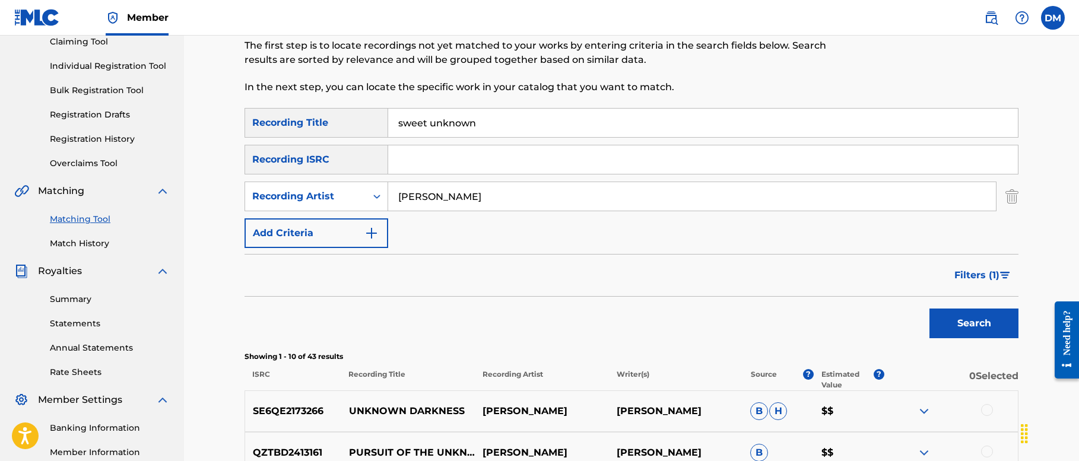
click at [505, 199] on input "[PERSON_NAME]" at bounding box center [692, 196] width 608 height 28
type input "[PERSON_NAME]"
click at [640, 321] on button "Search" at bounding box center [973, 324] width 89 height 30
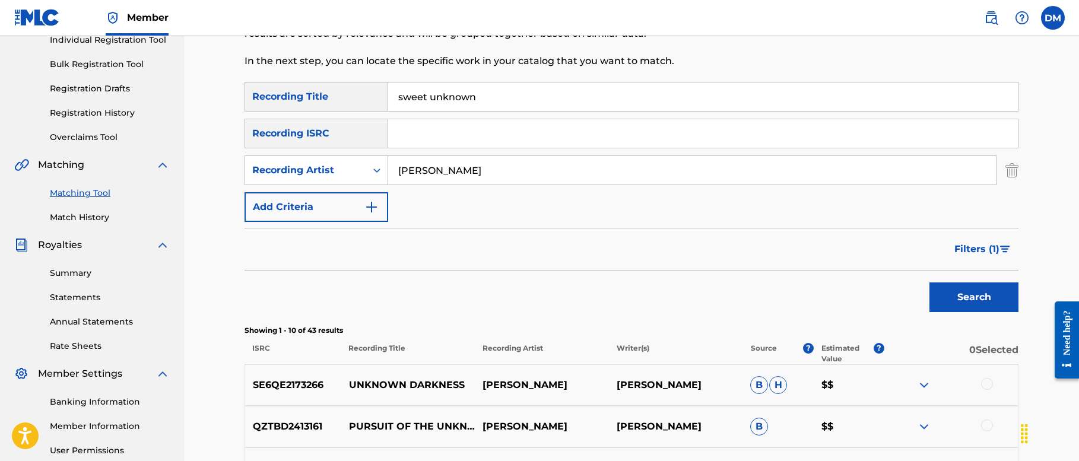
scroll to position [158, 0]
drag, startPoint x: 497, startPoint y: 107, endPoint x: 366, endPoint y: 93, distance: 131.9
click at [366, 93] on div "SearchWithCriteria908eb4a6-2a7f-4d10-beb6-0102c208cfa2 Recording Title sweet un…" at bounding box center [631, 97] width 774 height 30
click at [640, 301] on div "Matching Tool The Matching Tool allows Members to match sound recordings to wor…" at bounding box center [631, 403] width 802 height 933
click at [640, 307] on button "Search" at bounding box center [973, 298] width 89 height 30
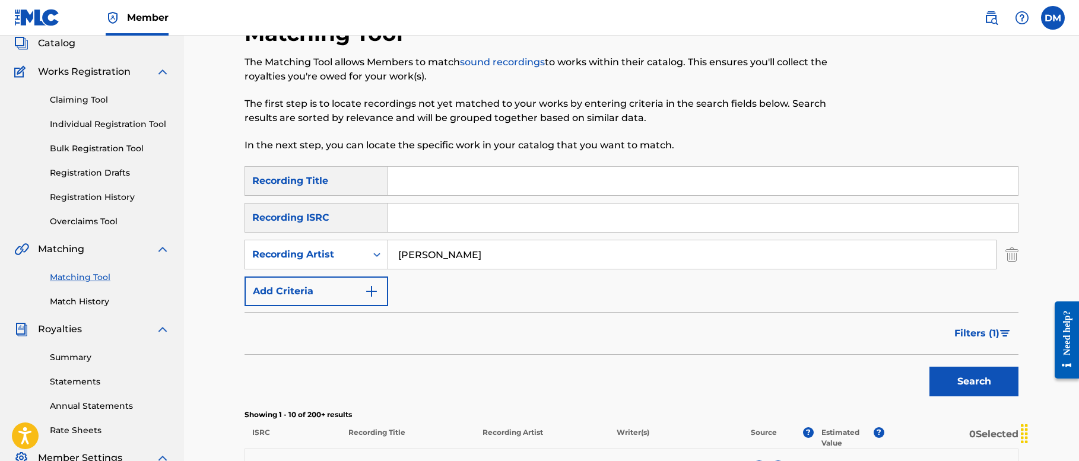
scroll to position [65, 0]
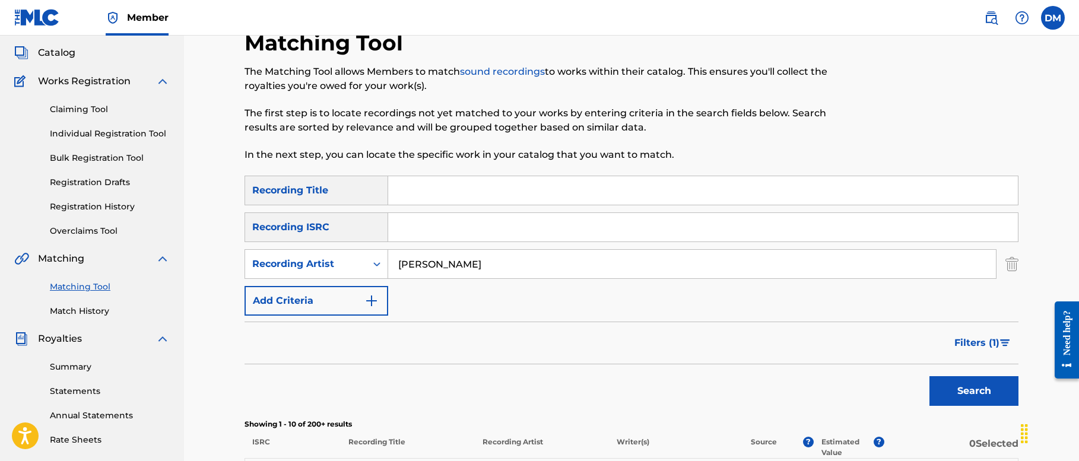
click at [505, 195] on input "Search Form" at bounding box center [702, 190] width 629 height 28
type input "the"
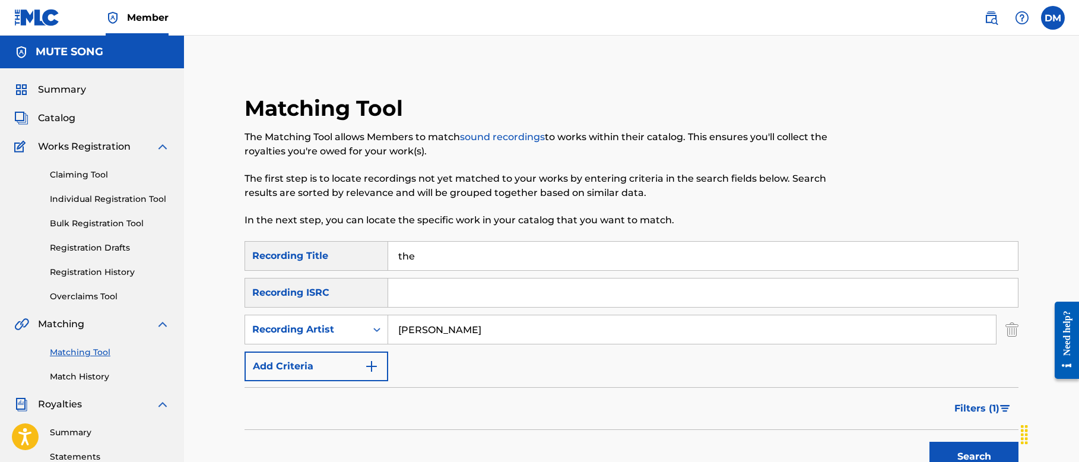
drag, startPoint x: 432, startPoint y: 258, endPoint x: 339, endPoint y: 255, distance: 92.6
click at [340, 255] on div "SearchWithCriteria908eb4a6-2a7f-4d10-beb6-0102c208cfa2 Recording Title the" at bounding box center [631, 256] width 774 height 30
type input "sweet unknown"
click at [640, 434] on button "Search" at bounding box center [973, 456] width 89 height 30
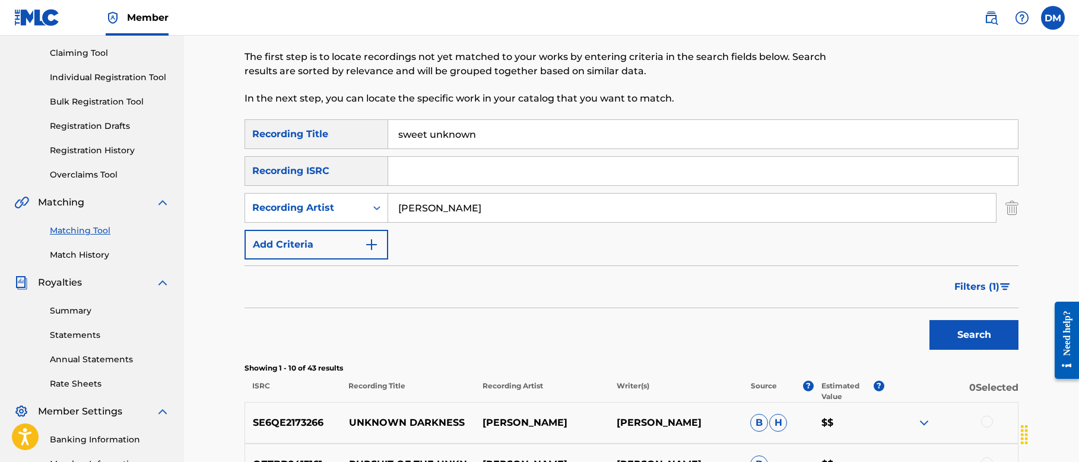
scroll to position [116, 0]
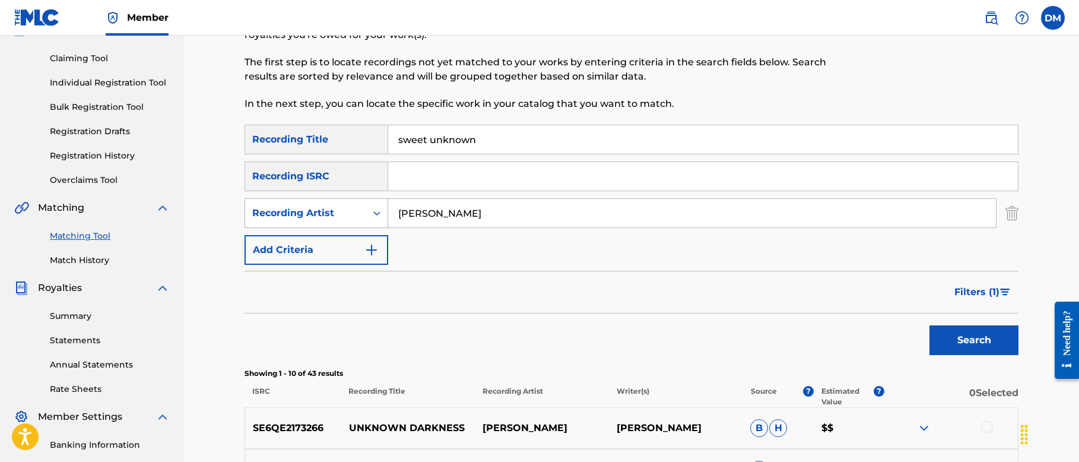
drag, startPoint x: 507, startPoint y: 209, endPoint x: 319, endPoint y: 207, distance: 187.5
click at [320, 207] on div "SearchWithCriteria00a9a6bf-d412-4918-a05a-718053a383ad Recording Art[PERSON_NAM…" at bounding box center [631, 213] width 774 height 30
drag, startPoint x: 496, startPoint y: 136, endPoint x: 343, endPoint y: 135, distance: 153.1
click at [343, 135] on div "SearchWithCriteria908eb4a6-2a7f-4d10-beb6-0102c208cfa2 Recording Title sweet un…" at bounding box center [631, 140] width 774 height 30
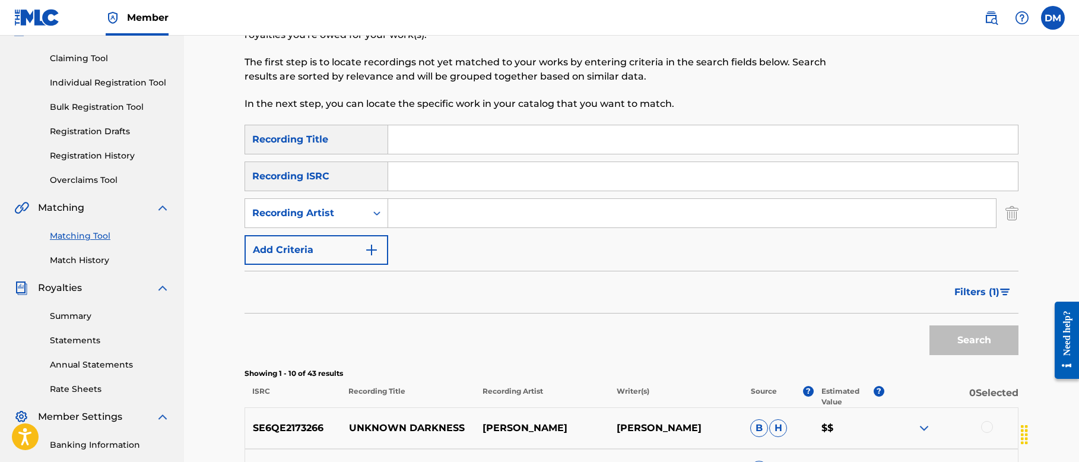
click at [422, 219] on input "Search Form" at bounding box center [692, 213] width 608 height 28
type input "cranes"
click at [640, 342] on button "Search" at bounding box center [973, 340] width 89 height 30
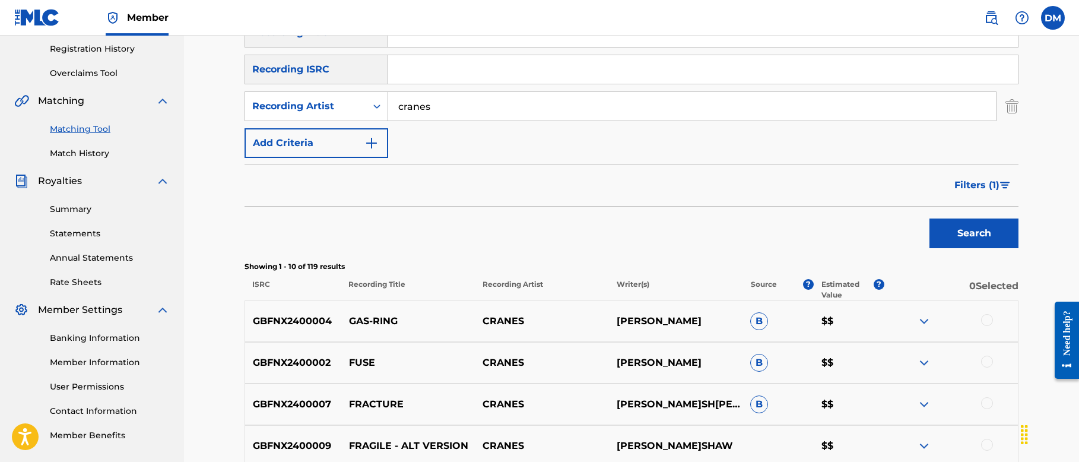
scroll to position [222, 0]
click at [640, 187] on span "Filters ( 1 )" at bounding box center [976, 186] width 45 height 14
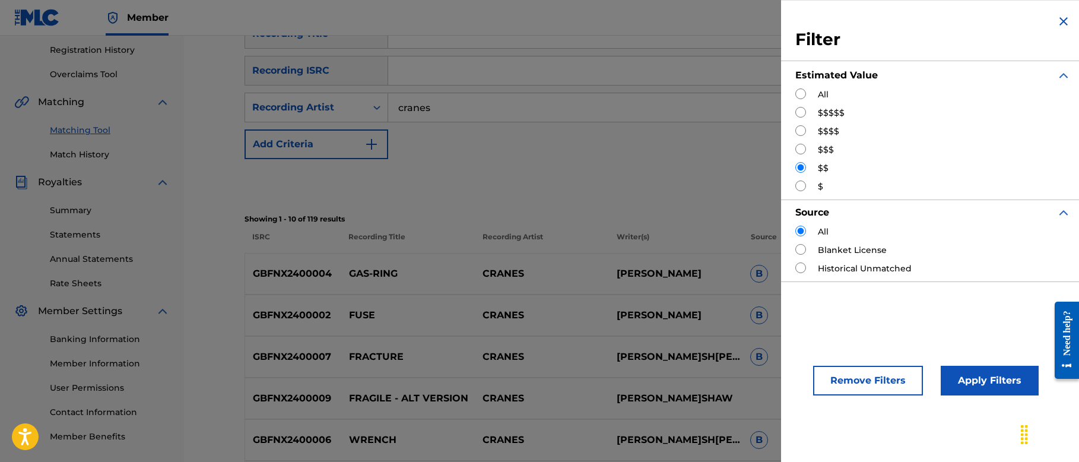
click at [640, 109] on input "Search Form" at bounding box center [800, 112] width 11 height 11
radio input "true"
click at [640, 374] on button "Apply Filters" at bounding box center [989, 380] width 98 height 30
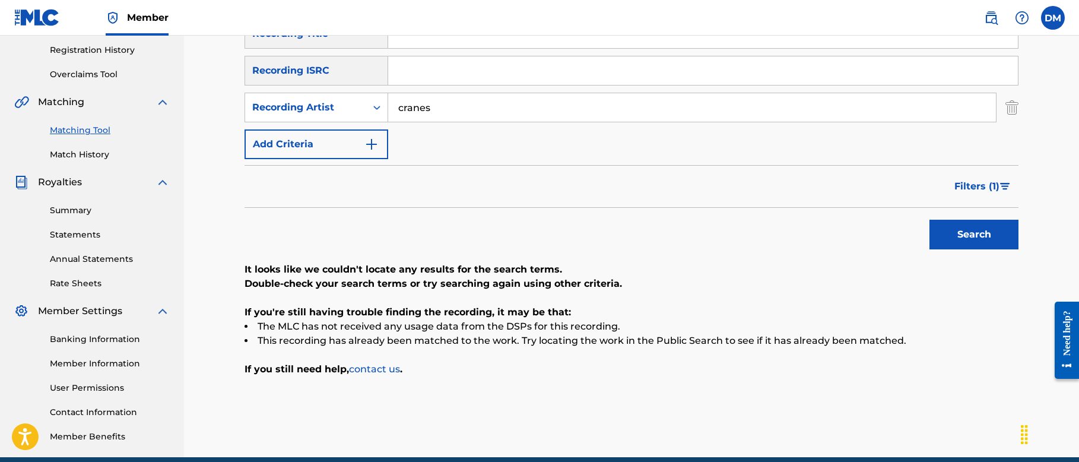
click at [640, 188] on span "Filters ( 1 )" at bounding box center [976, 186] width 45 height 14
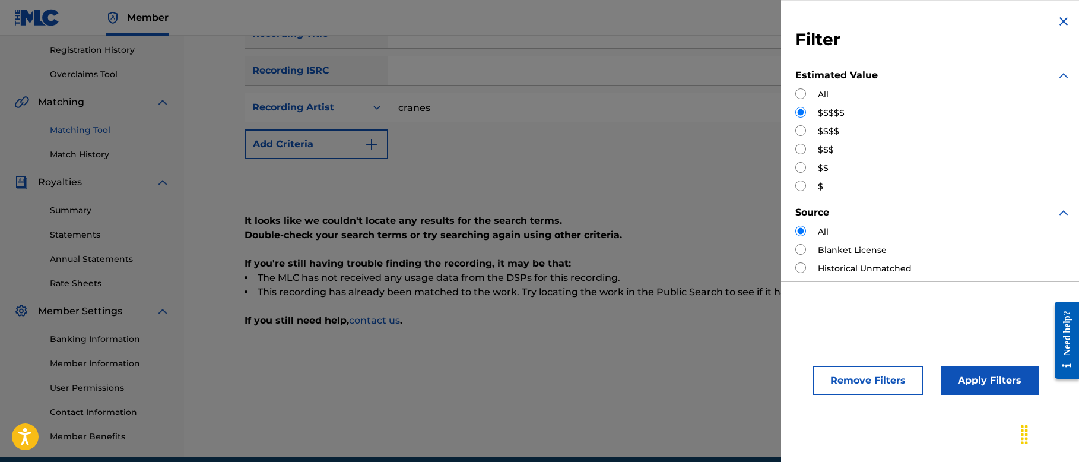
click at [640, 129] on div "Filter Estimated Value All $$$$$ $$$$ $$$ $$ $ Source All Blanket License Histo…" at bounding box center [933, 147] width 304 height 295
click at [640, 130] on input "Search Form" at bounding box center [800, 130] width 11 height 11
radio input "true"
click at [640, 377] on button "Apply Filters" at bounding box center [989, 380] width 98 height 30
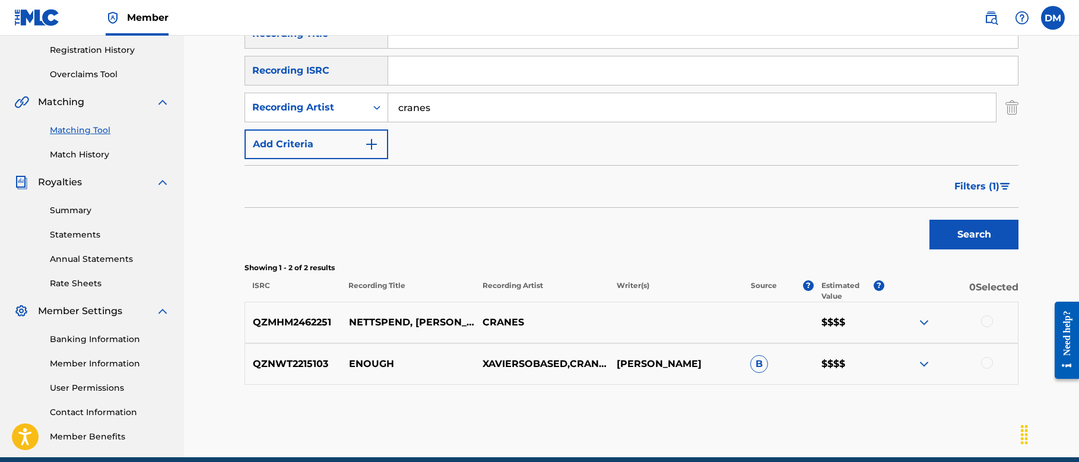
click at [640, 321] on img at bounding box center [924, 322] width 14 height 14
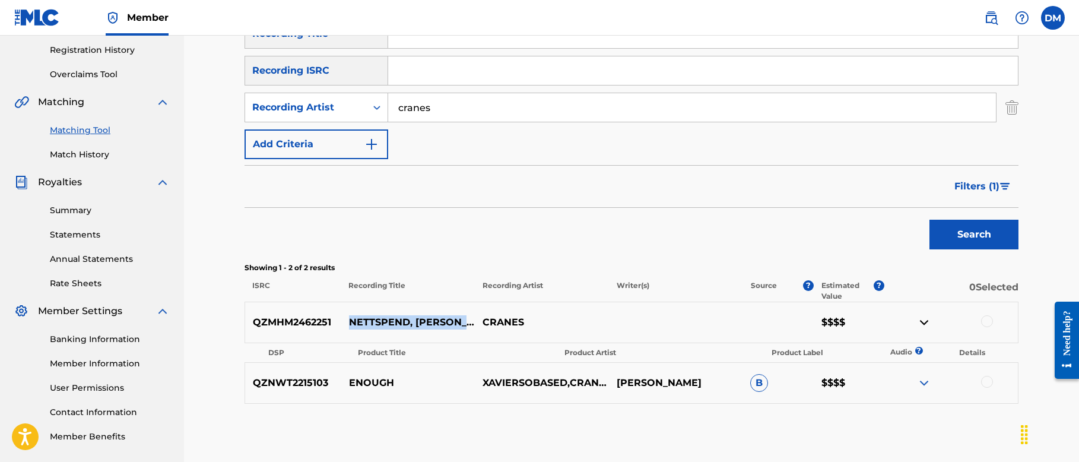
drag, startPoint x: 348, startPoint y: 303, endPoint x: 418, endPoint y: 338, distance: 77.7
click at [418, 329] on p "NETTSPEND, [PERSON_NAME] & XAVIERSOBASE[PERSON_NAME]NNIS BITCH PROD CRANES" at bounding box center [407, 322] width 133 height 14
copy p "NETTSPEND, [PERSON_NAME] & XAVIERSOBASE[PERSON_NAME]NNIS BITCH PROD CRANES"
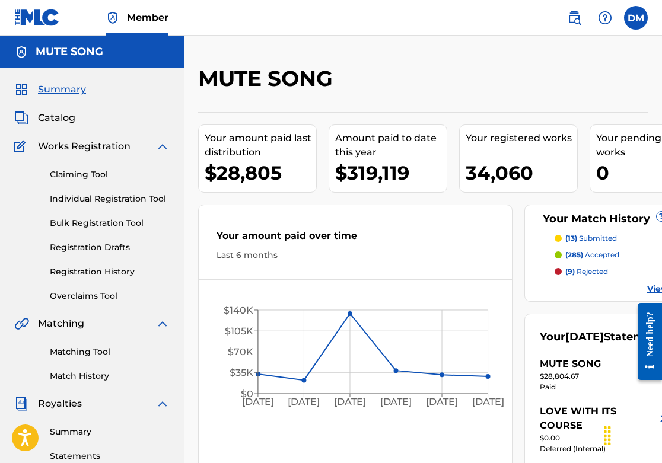
click at [81, 352] on link "Matching Tool" at bounding box center [110, 352] width 120 height 12
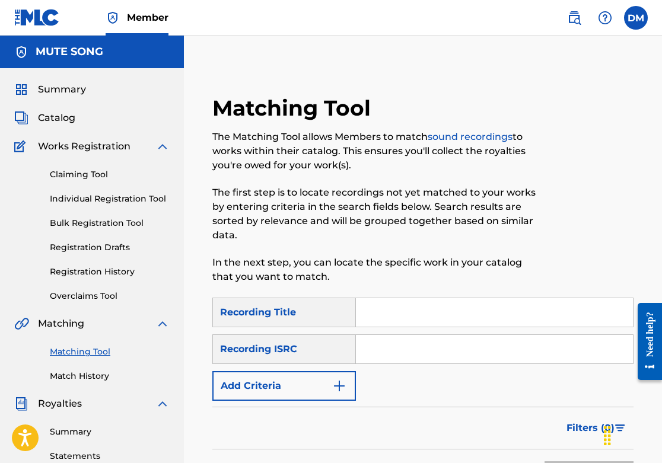
click at [292, 389] on button "Add Criteria" at bounding box center [284, 386] width 144 height 30
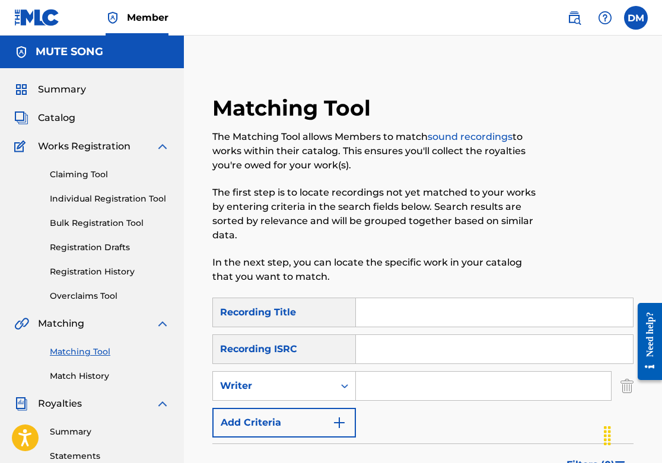
click at [284, 421] on button "Add Criteria" at bounding box center [284, 423] width 144 height 30
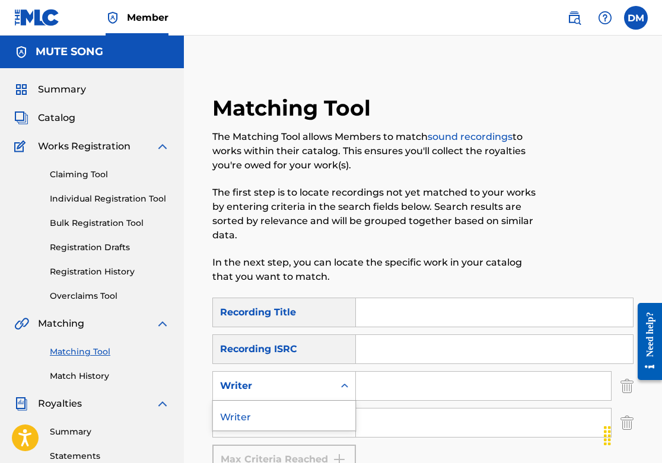
click at [344, 387] on icon "Search Form" at bounding box center [345, 386] width 12 height 12
click at [293, 384] on div "Writer" at bounding box center [273, 386] width 107 height 14
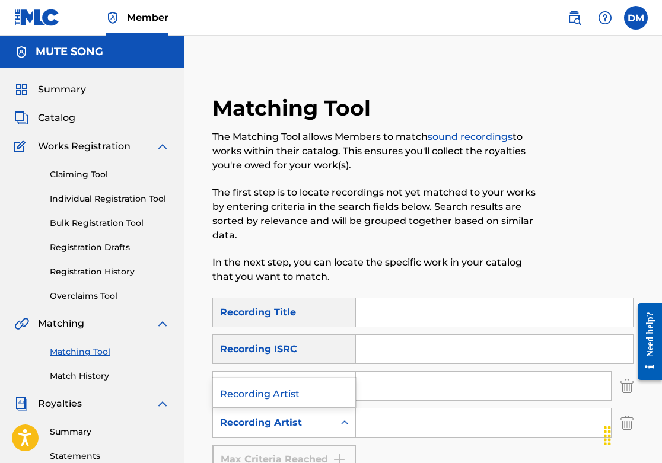
click at [288, 431] on div "Recording Artist" at bounding box center [273, 423] width 121 height 23
click at [407, 375] on input "Search Form" at bounding box center [483, 386] width 255 height 28
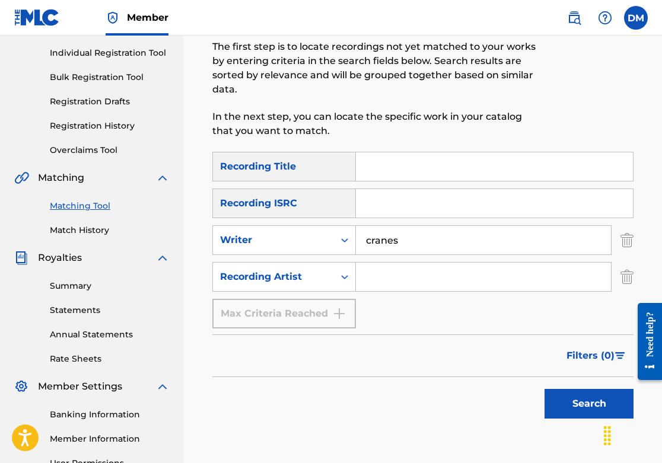
scroll to position [150, 0]
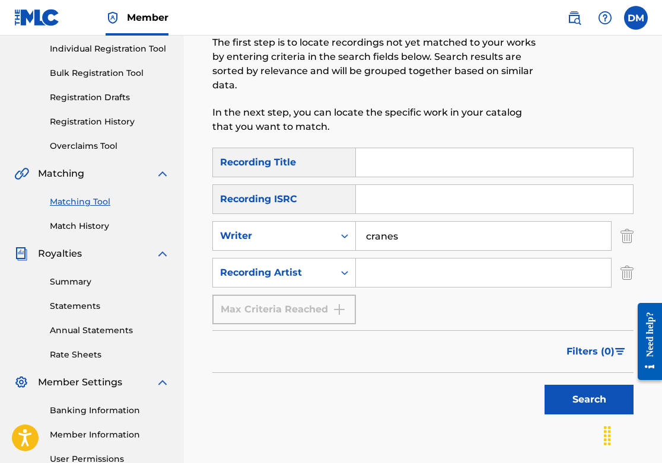
type input "cranes"
click at [595, 398] on button "Search" at bounding box center [589, 400] width 89 height 30
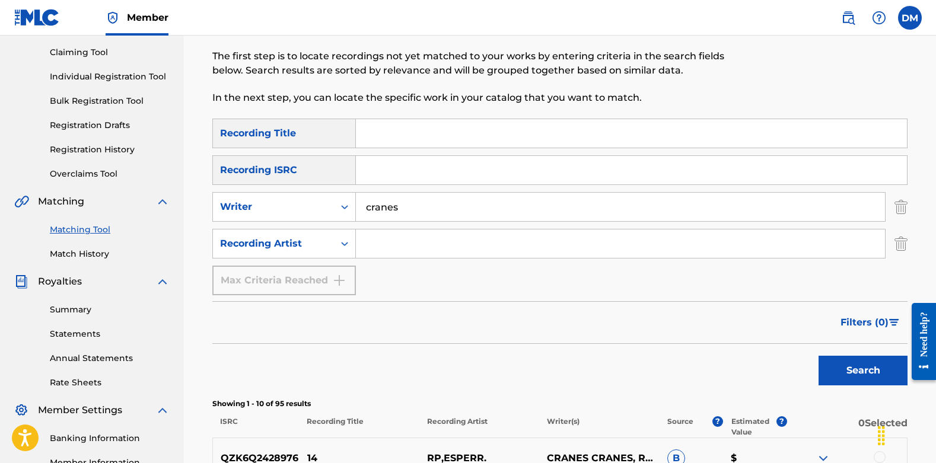
scroll to position [123, 0]
drag, startPoint x: 410, startPoint y: 208, endPoint x: 348, endPoint y: 207, distance: 62.3
click at [348, 207] on div "SearchWithCriteria13778eec-1407-466f-8193-9f31ff21b24f Writer cranes" at bounding box center [559, 207] width 695 height 30
click at [290, 213] on div "Writer" at bounding box center [273, 206] width 107 height 14
click at [274, 199] on div "Writer" at bounding box center [273, 206] width 107 height 14
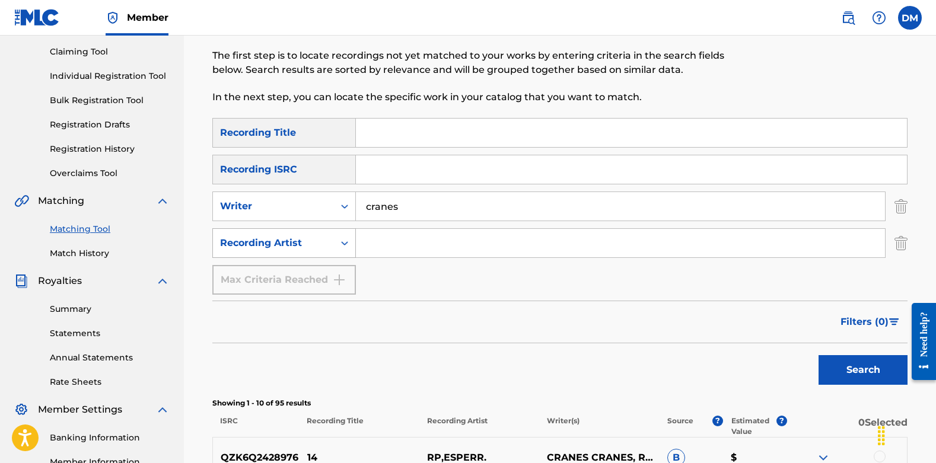
click at [265, 237] on div "Recording Artist" at bounding box center [273, 243] width 107 height 14
click at [398, 244] on input "Search Form" at bounding box center [620, 243] width 529 height 28
drag, startPoint x: 408, startPoint y: 205, endPoint x: 327, endPoint y: 207, distance: 81.3
click at [327, 207] on div "SearchWithCriteria13778eec-1407-466f-8193-9f31ff21b24f Writer cranes" at bounding box center [559, 207] width 695 height 30
click at [400, 249] on input "Search Form" at bounding box center [620, 243] width 529 height 28
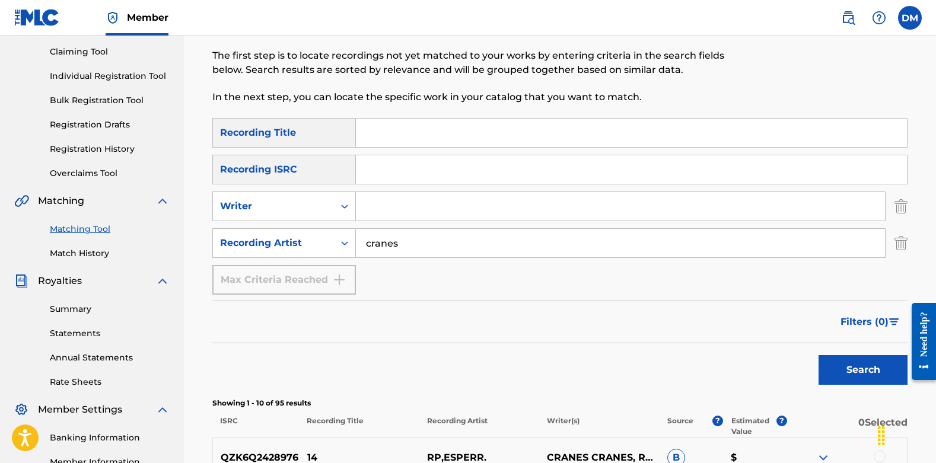
type input "cranes"
click at [662, 369] on button "Search" at bounding box center [863, 370] width 89 height 30
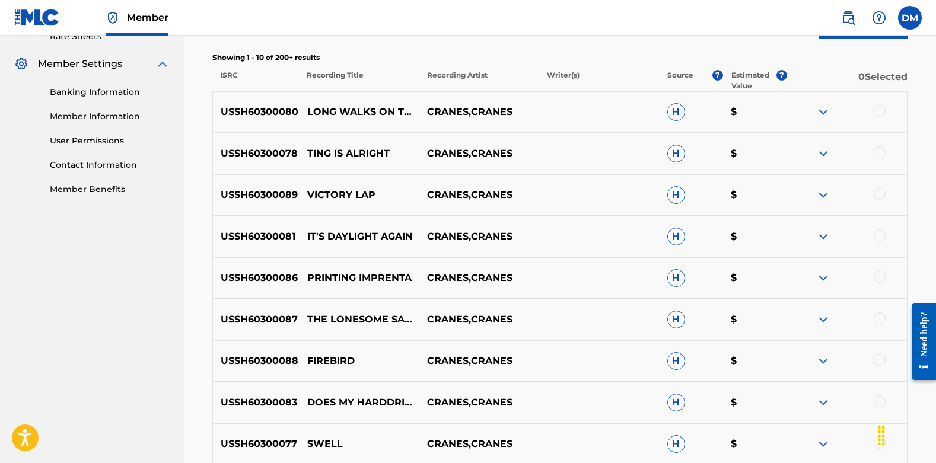
scroll to position [467, 0]
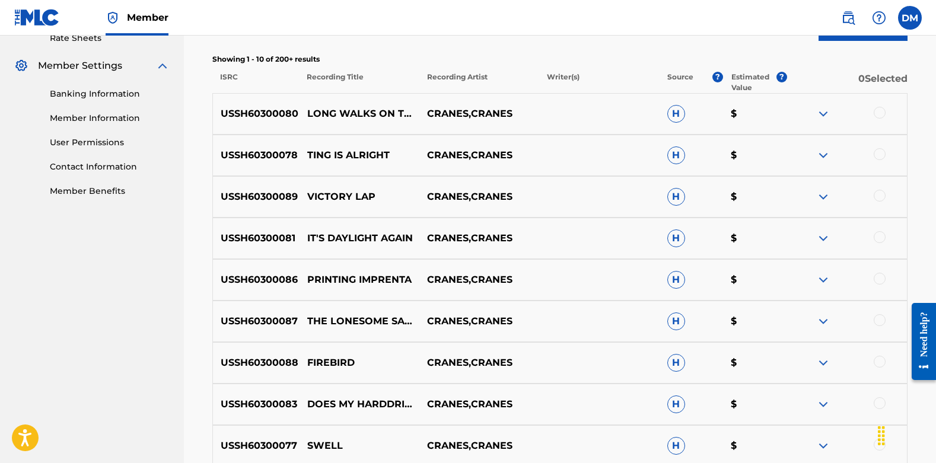
click at [662, 280] on img at bounding box center [823, 280] width 14 height 14
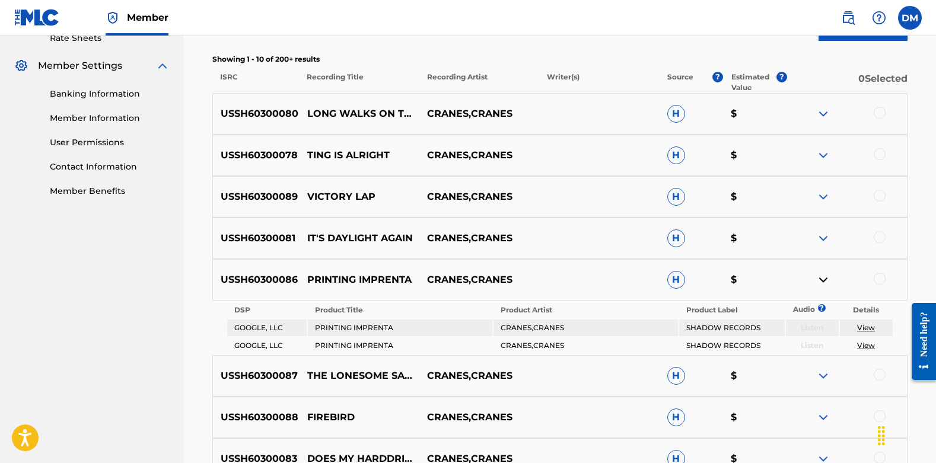
click at [384, 282] on p "PRINTING IMPRENTA" at bounding box center [360, 280] width 120 height 14
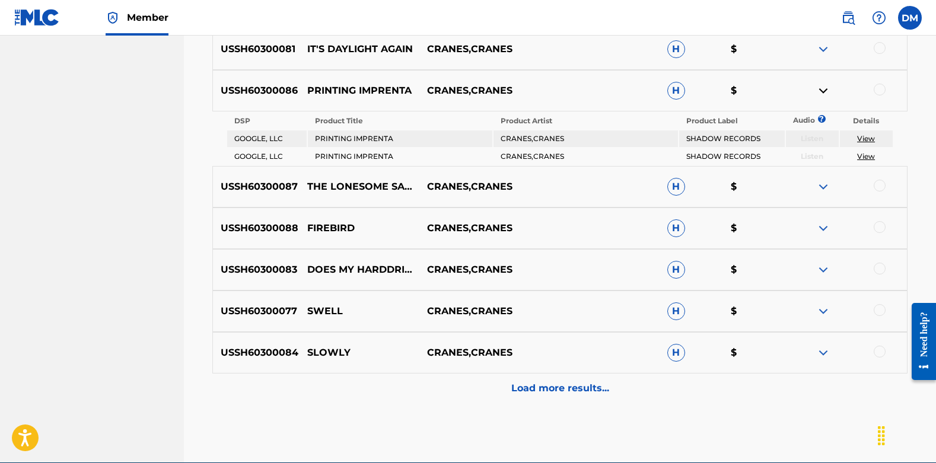
scroll to position [667, 0]
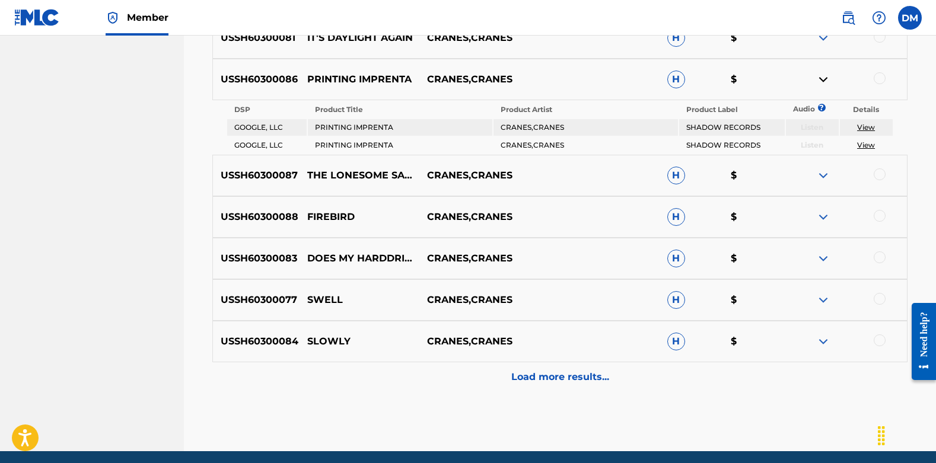
click at [544, 376] on p "Load more results..." at bounding box center [560, 377] width 98 height 14
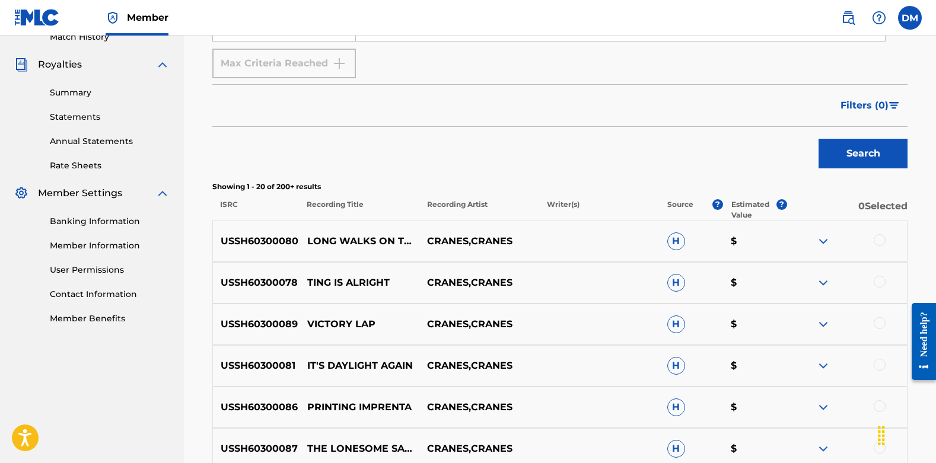
scroll to position [0, 0]
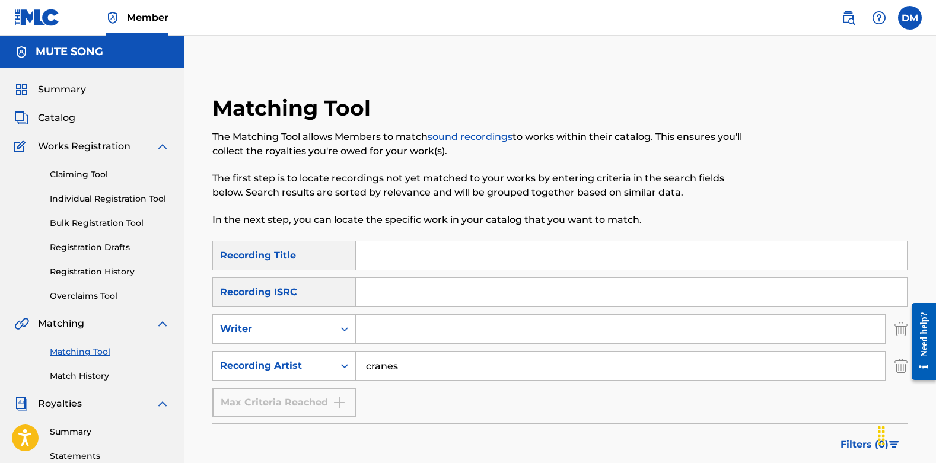
click at [409, 325] on input "Search Form" at bounding box center [620, 329] width 529 height 28
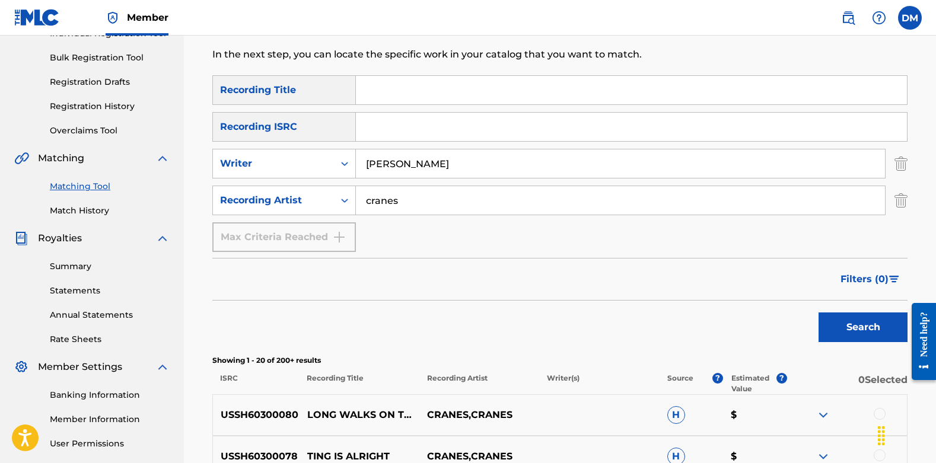
scroll to position [175, 0]
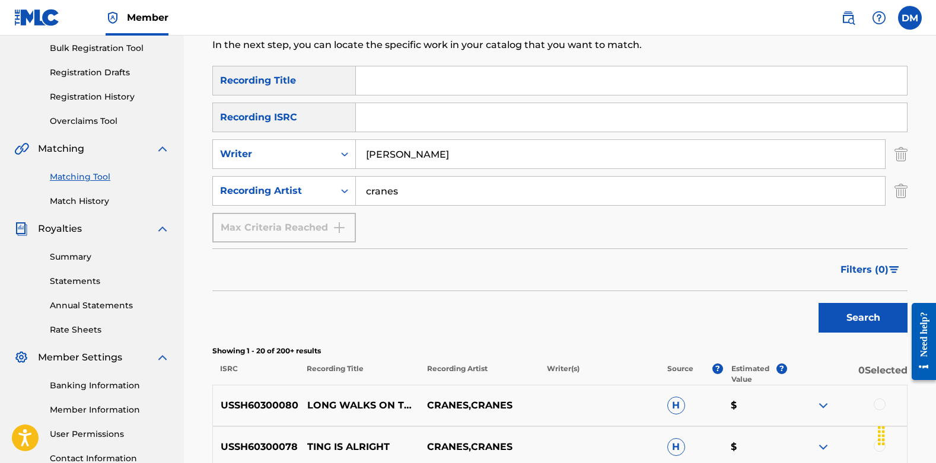
type input "shaw"
click at [662, 314] on button "Search" at bounding box center [863, 318] width 89 height 30
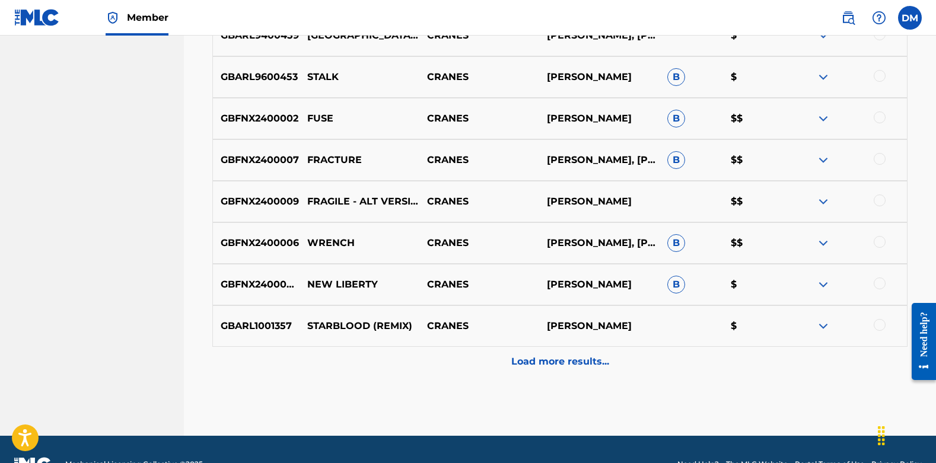
scroll to position [658, 0]
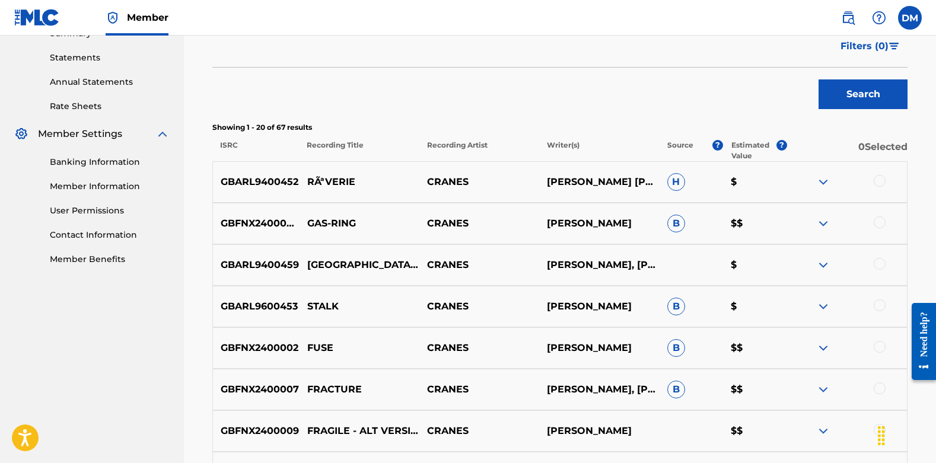
scroll to position [0, 0]
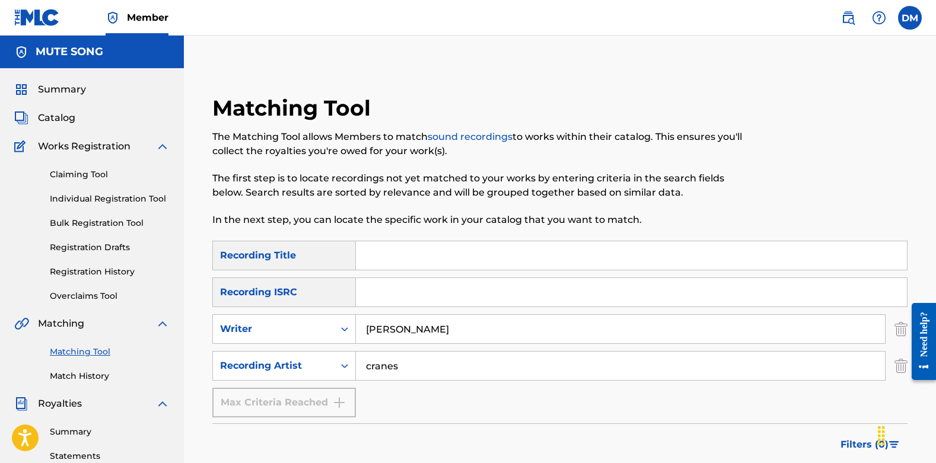
click at [53, 121] on span "Catalog" at bounding box center [56, 118] width 37 height 14
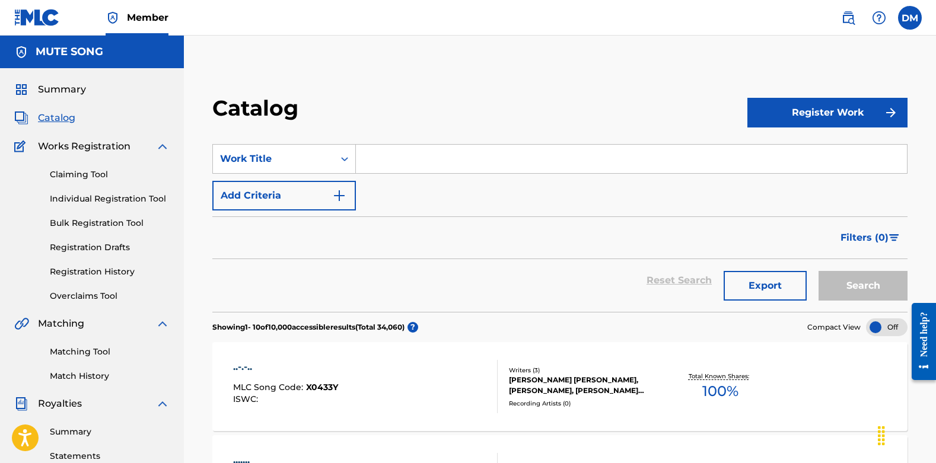
click at [380, 158] on input "Search Form" at bounding box center [631, 159] width 551 height 28
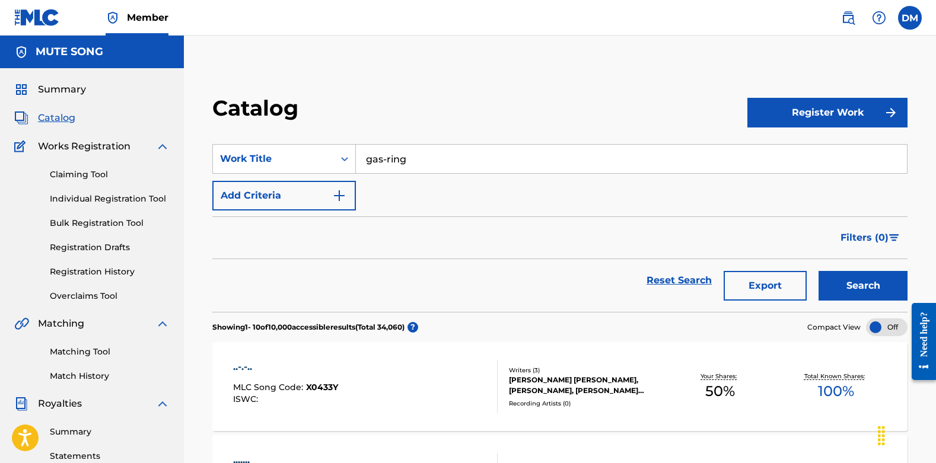
type input "gas-ring"
click at [662, 278] on button "Search" at bounding box center [863, 286] width 89 height 30
